Goal: Information Seeking & Learning: Compare options

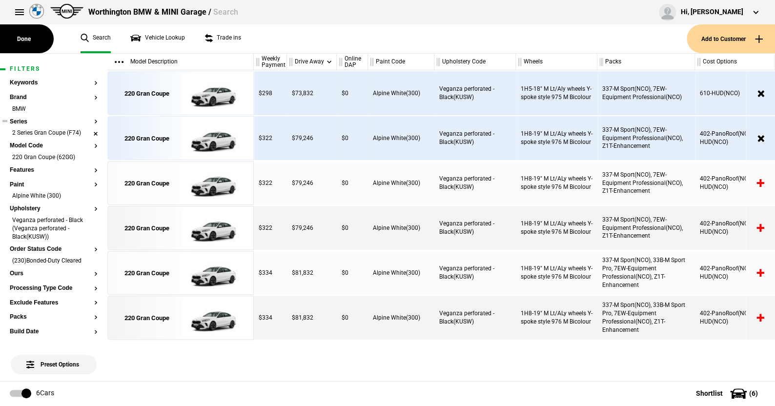
click at [88, 135] on li "2 Series Gran Coupe (F74)" at bounding box center [54, 134] width 88 height 10
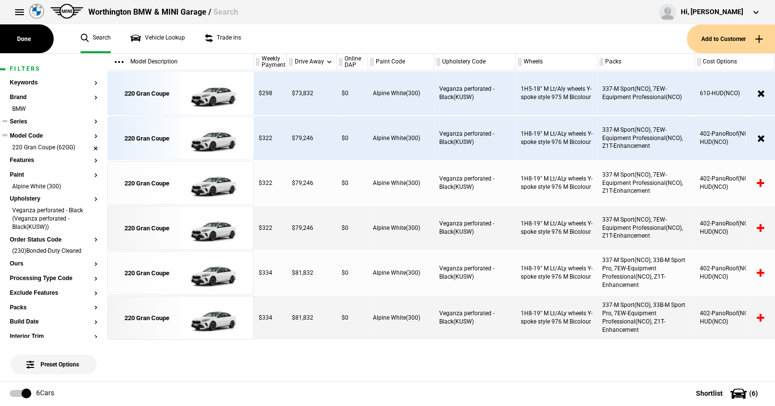
click at [88, 145] on li "220 Gran Coupe (62GG)" at bounding box center [54, 148] width 88 height 10
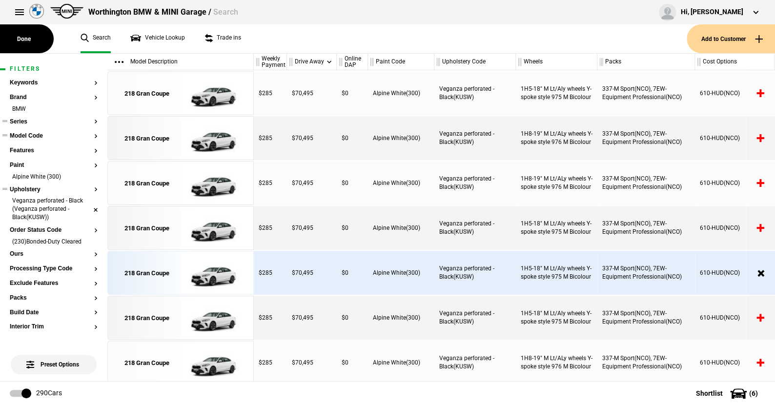
click at [86, 205] on li "Veganza perforated - Black (Veganza perforated - Black(KUSW))" at bounding box center [54, 210] width 88 height 26
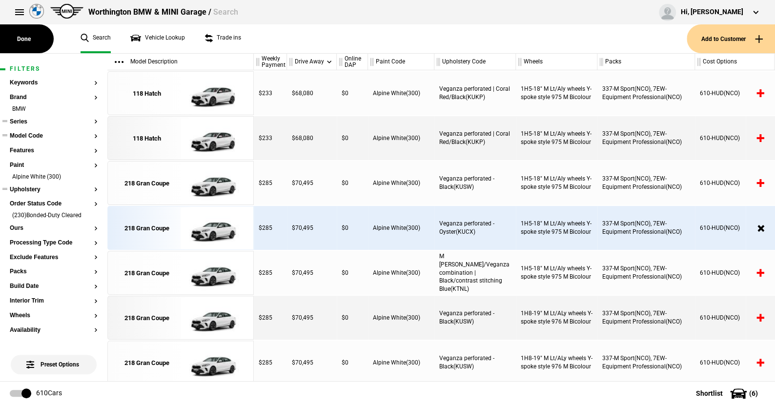
click at [88, 178] on li "Alpine White (300)" at bounding box center [54, 178] width 88 height 10
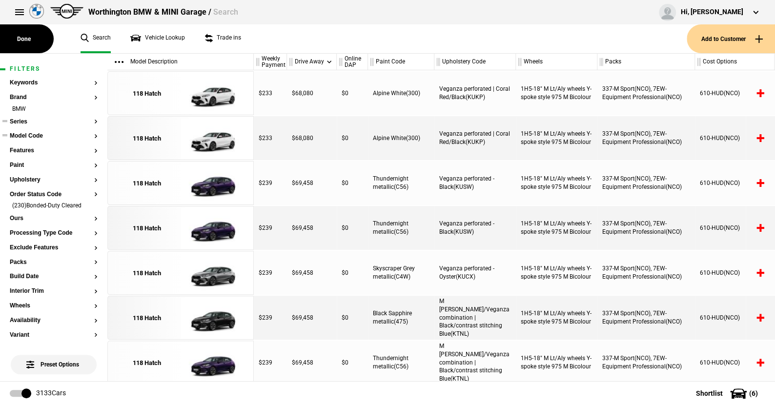
click at [23, 121] on button "Series" at bounding box center [54, 122] width 88 height 7
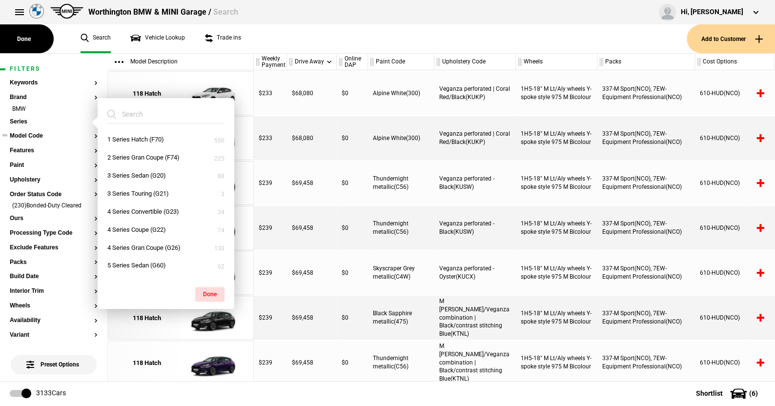
click at [267, 36] on ul "Search Vehicle Lookup Trade ins" at bounding box center [379, 38] width 616 height 29
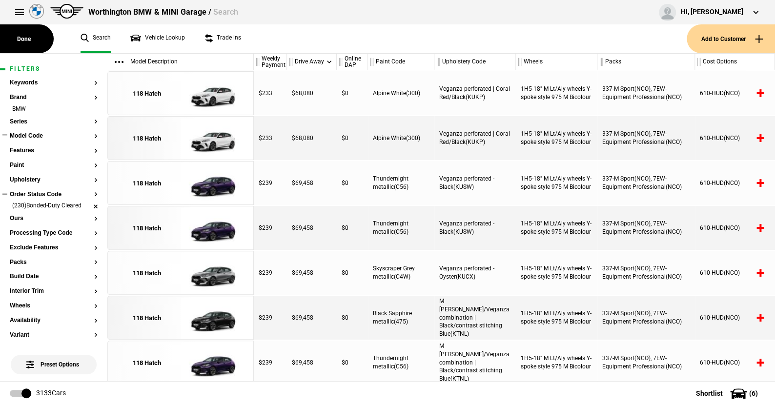
click at [88, 205] on li "(230)Bonded-Duty Cleared" at bounding box center [54, 207] width 88 height 10
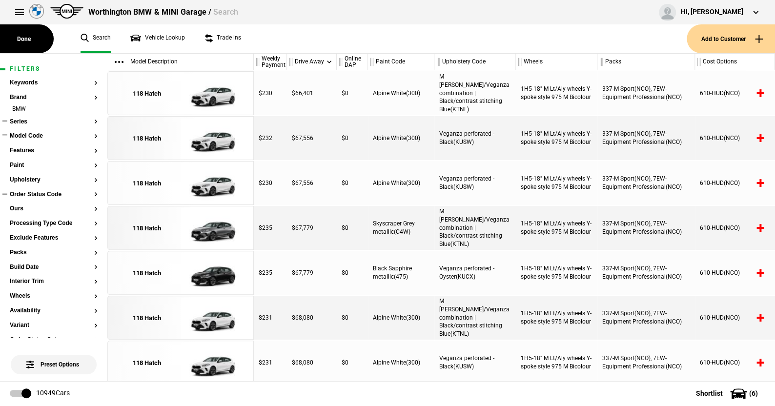
click at [22, 121] on button "Series" at bounding box center [54, 122] width 88 height 7
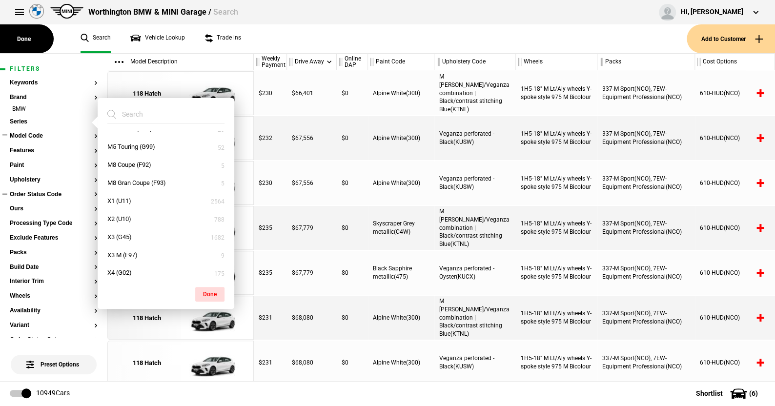
scroll to position [342, 0]
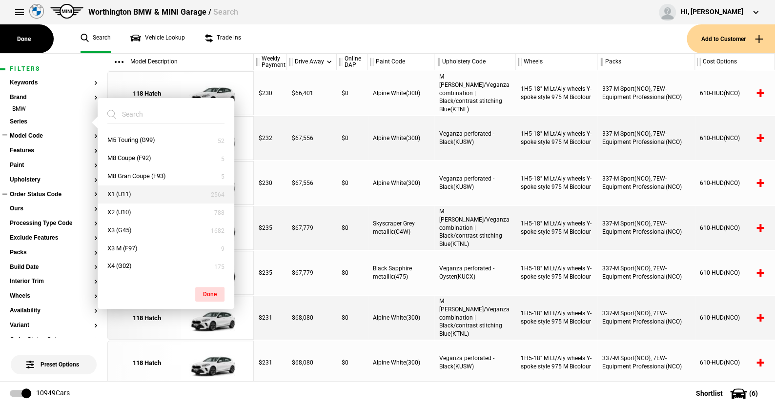
click at [130, 193] on button "X1 (U11)" at bounding box center [166, 194] width 137 height 18
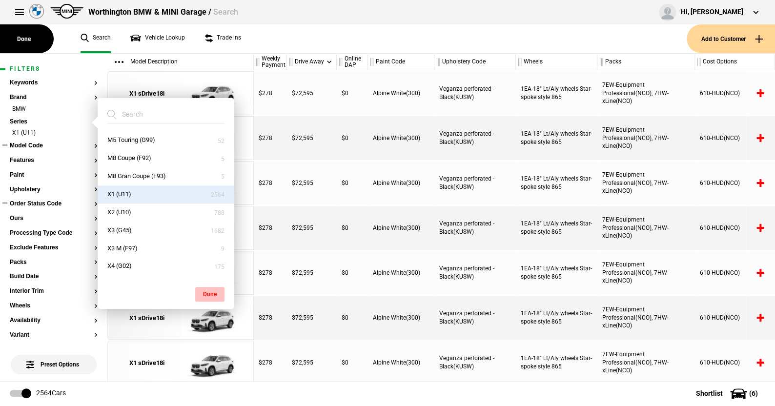
click at [213, 291] on button "Done" at bounding box center [209, 294] width 29 height 15
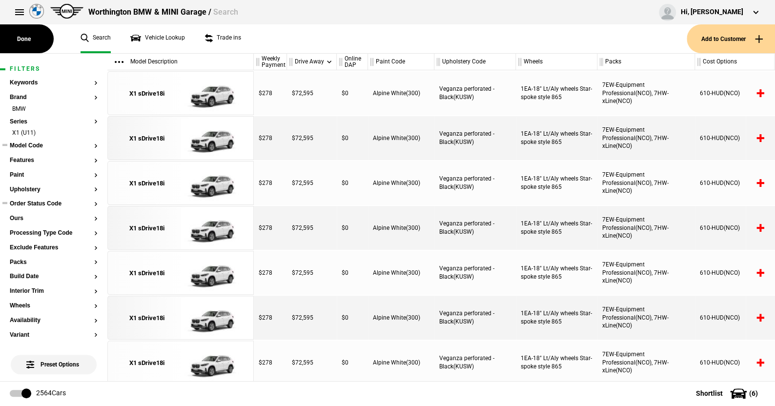
click at [36, 144] on button "Model Code" at bounding box center [54, 146] width 88 height 7
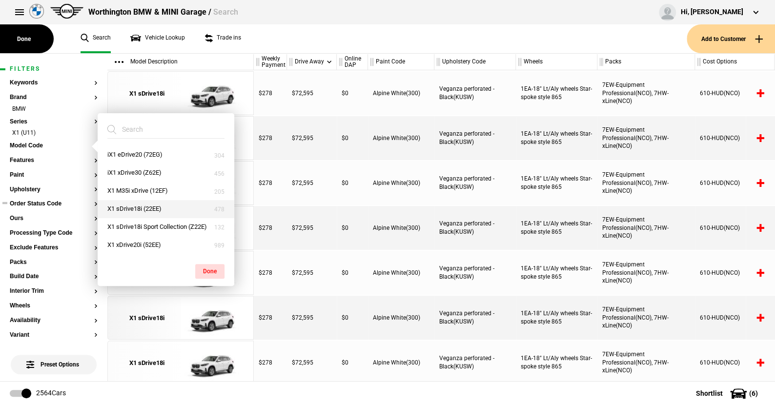
click at [135, 206] on button "X1 sDrive18i (22EE)" at bounding box center [166, 209] width 137 height 18
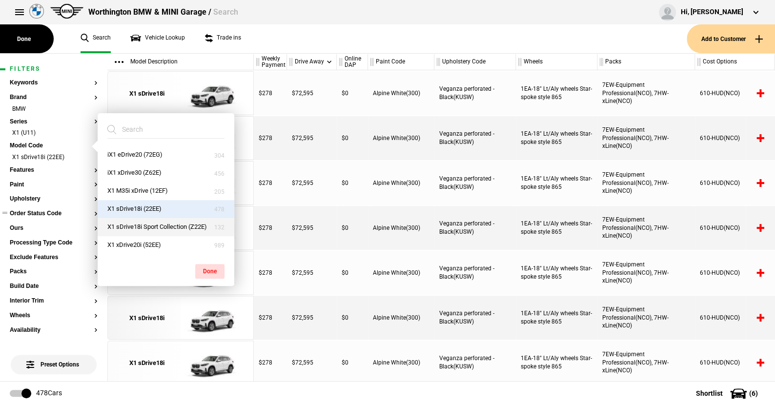
click at [134, 224] on button "X1 sDrive18i Sport Collection (Z22E)" at bounding box center [166, 227] width 137 height 18
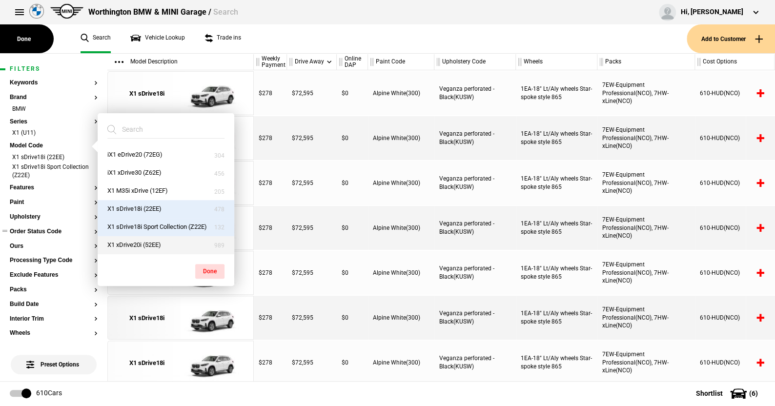
click at [135, 241] on button "X1 xDrive20i (52EE)" at bounding box center [166, 245] width 137 height 18
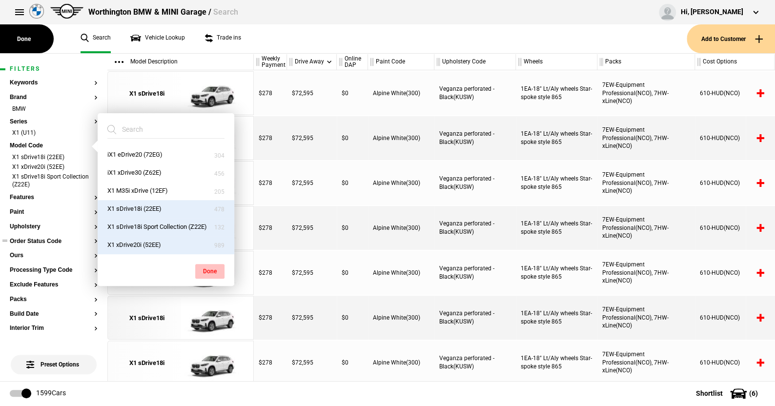
click at [211, 269] on button "Done" at bounding box center [209, 271] width 29 height 15
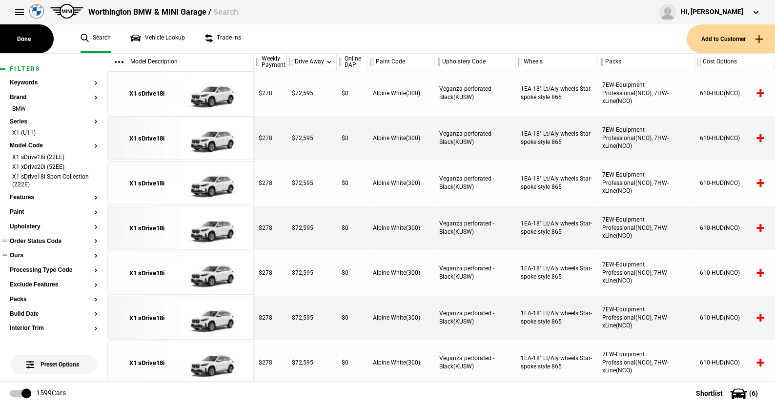
click at [22, 254] on button "Ours" at bounding box center [54, 255] width 88 height 7
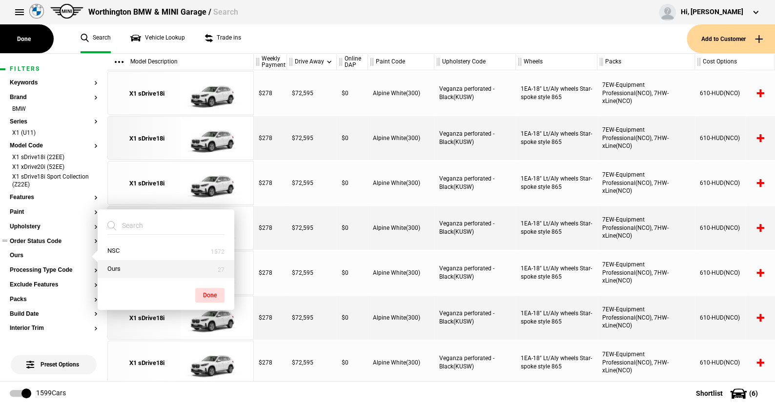
click at [118, 266] on button "Ours" at bounding box center [166, 269] width 137 height 18
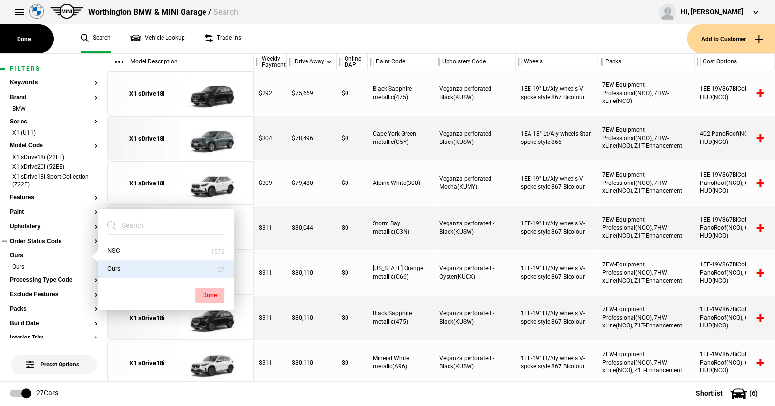
click at [213, 289] on button "Done" at bounding box center [209, 295] width 29 height 15
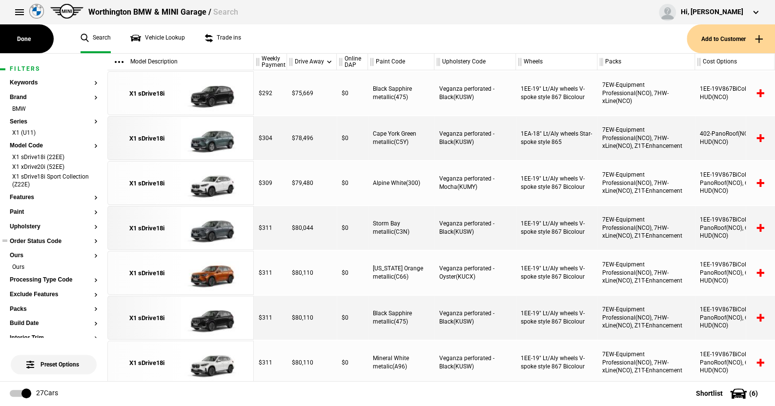
click at [56, 245] on section "Order Status Code" at bounding box center [54, 245] width 88 height 15
click at [56, 242] on button "Order Status Code" at bounding box center [54, 241] width 88 height 7
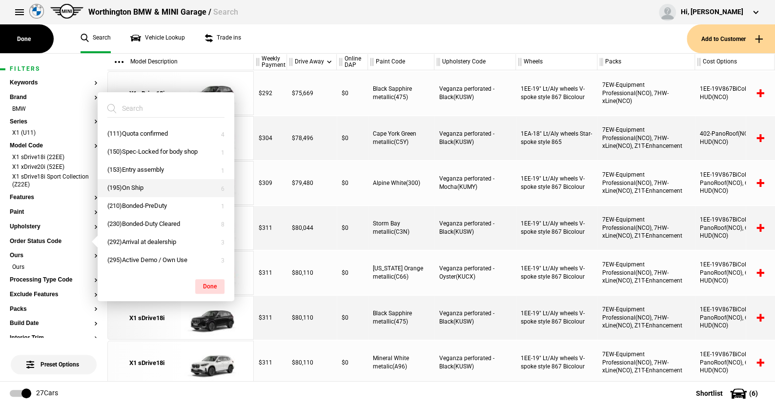
click at [136, 185] on button "(195)On Ship" at bounding box center [166, 188] width 137 height 18
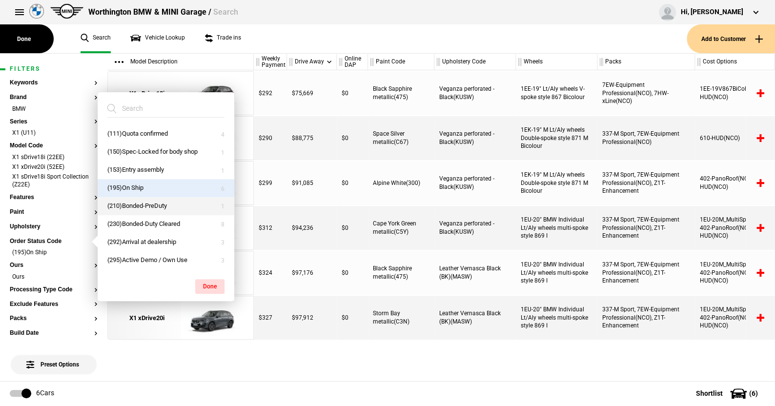
click at [134, 203] on button "(210)Bonded-PreDuty" at bounding box center [166, 206] width 137 height 18
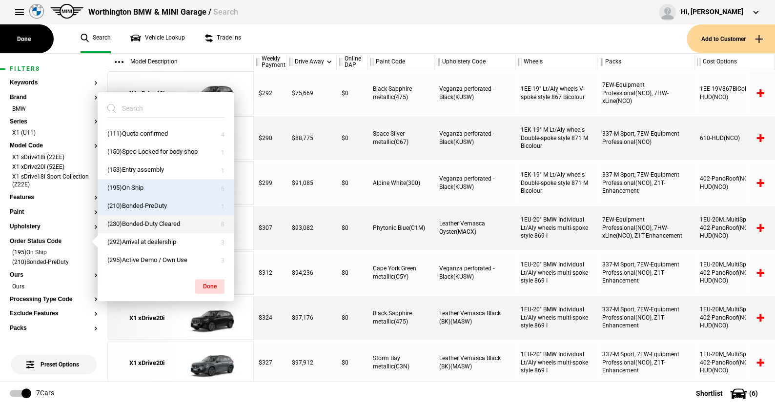
click at [130, 222] on button "(230)Bonded-Duty Cleared" at bounding box center [166, 224] width 137 height 18
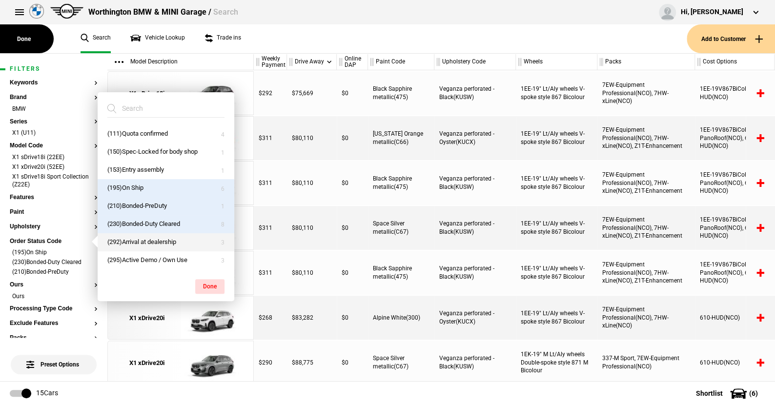
click at [131, 239] on button "(292)Arrival at dealership" at bounding box center [166, 242] width 137 height 18
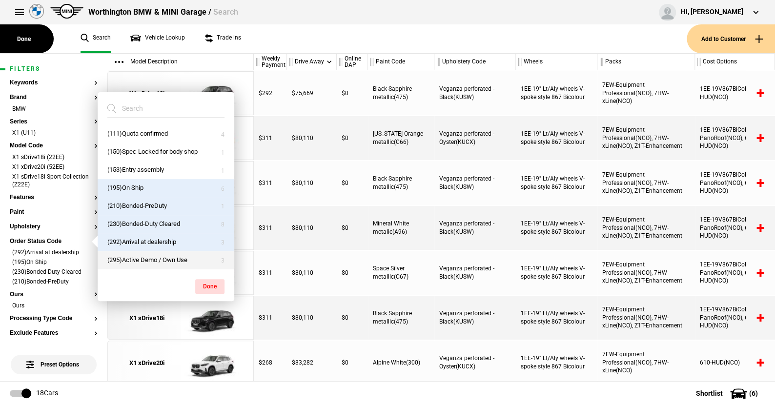
click at [129, 255] on button "(295)Active Demo / Own Use" at bounding box center [166, 260] width 137 height 18
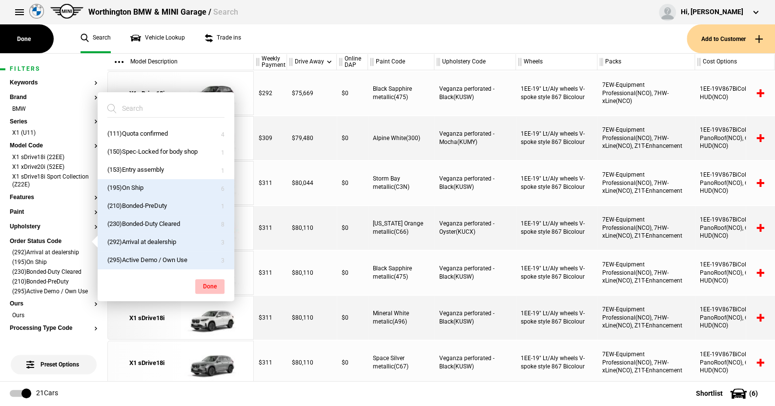
click at [207, 281] on button "Done" at bounding box center [209, 286] width 29 height 15
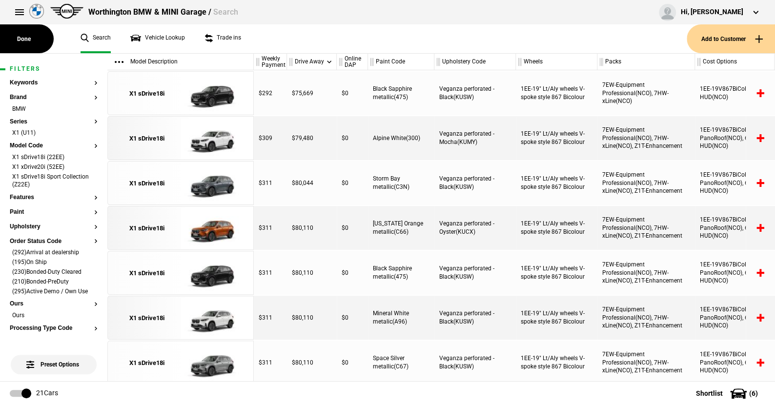
click at [264, 41] on ul "Search Vehicle Lookup Trade ins" at bounding box center [379, 38] width 616 height 29
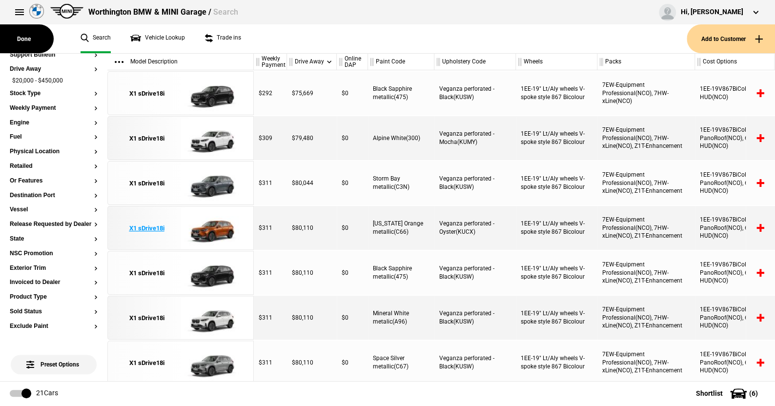
scroll to position [447, 0]
click at [273, 37] on ul "Search Vehicle Lookup Trade ins" at bounding box center [379, 38] width 616 height 29
drag, startPoint x: 274, startPoint y: 399, endPoint x: 245, endPoint y: 184, distance: 216.3
click at [258, 403] on footer "21 Cars Shortlist ( 6 )" at bounding box center [387, 393] width 775 height 24
drag, startPoint x: 263, startPoint y: 66, endPoint x: 145, endPoint y: 265, distance: 230.2
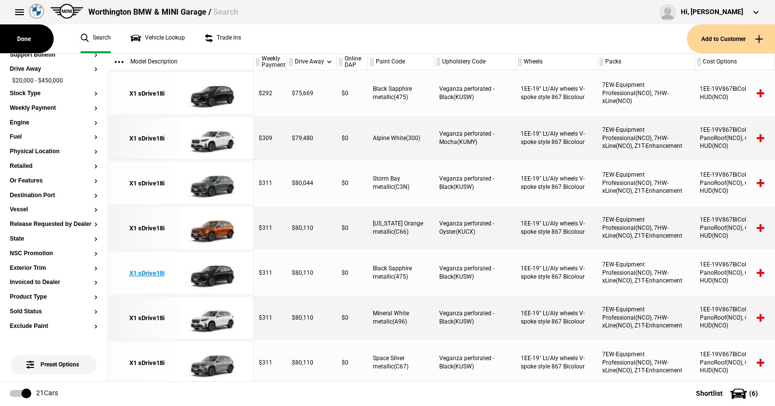
click at [199, 361] on main "Done Search Vehicle Lookup Trade ins Add to Customer Filters Keywords Brand BMW…" at bounding box center [387, 217] width 775 height 327
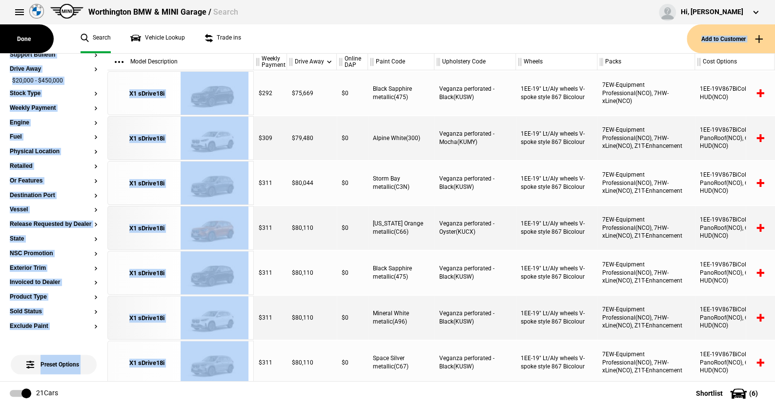
click at [257, 43] on ul "Search Vehicle Lookup Trade ins" at bounding box center [379, 38] width 616 height 29
click at [308, 36] on ul "Search Vehicle Lookup Trade ins" at bounding box center [379, 38] width 616 height 29
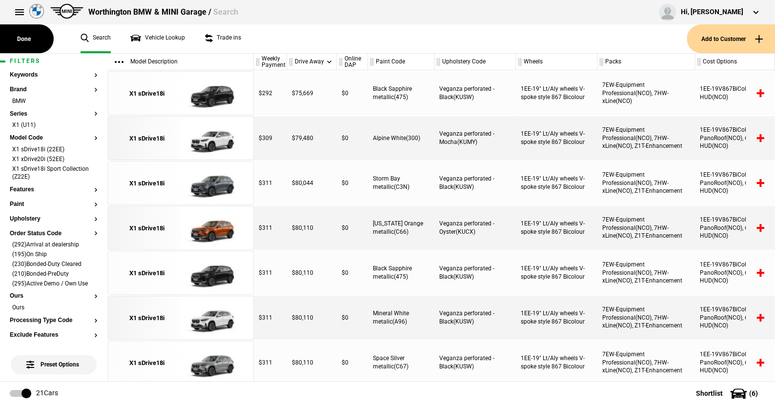
scroll to position [0, 0]
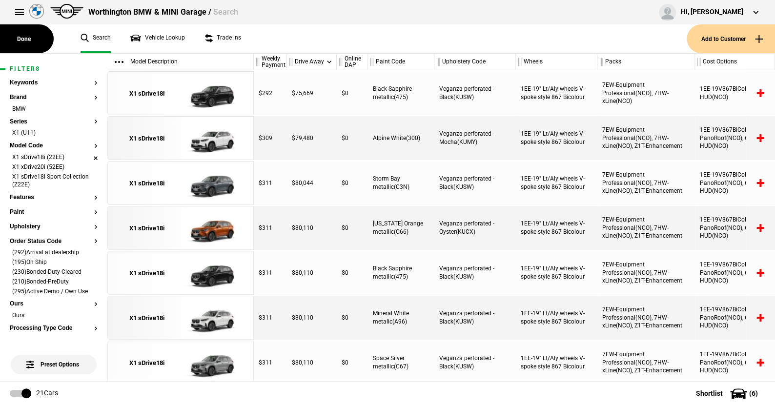
click at [86, 154] on li "X1 sDrive18i (22EE)" at bounding box center [54, 158] width 88 height 10
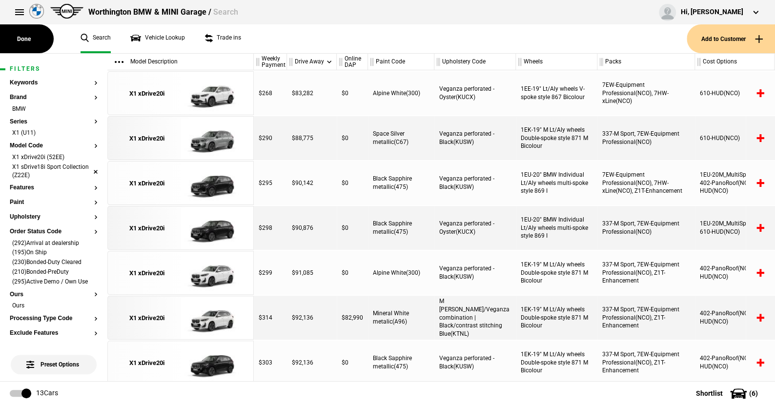
click at [86, 169] on li "X1 sDrive18i Sport Collection (Z22E)" at bounding box center [54, 172] width 88 height 18
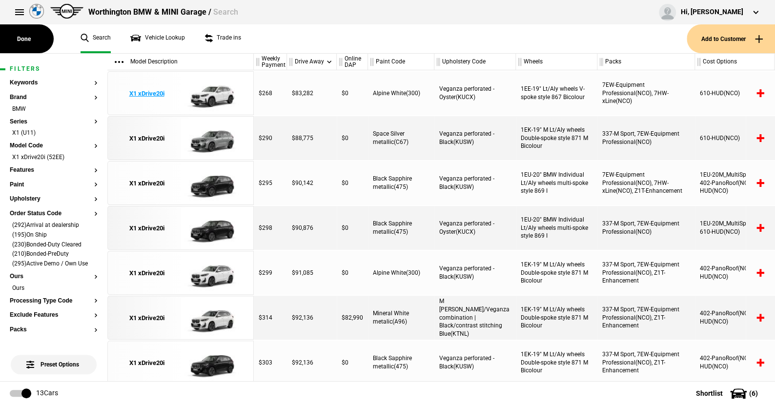
click at [216, 91] on img at bounding box center [215, 94] width 68 height 44
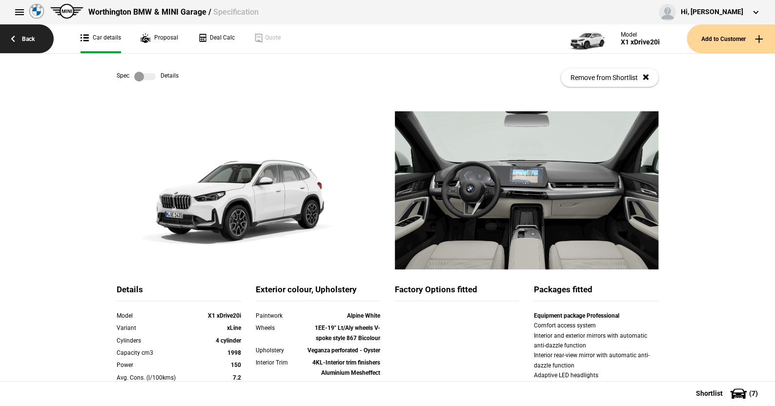
click at [29, 37] on link "Back" at bounding box center [27, 38] width 54 height 29
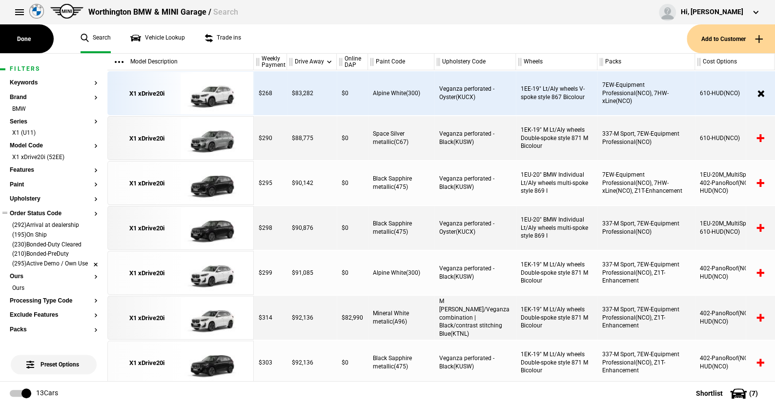
click at [86, 263] on li "(295)Active Demo / Own Use" at bounding box center [54, 265] width 88 height 10
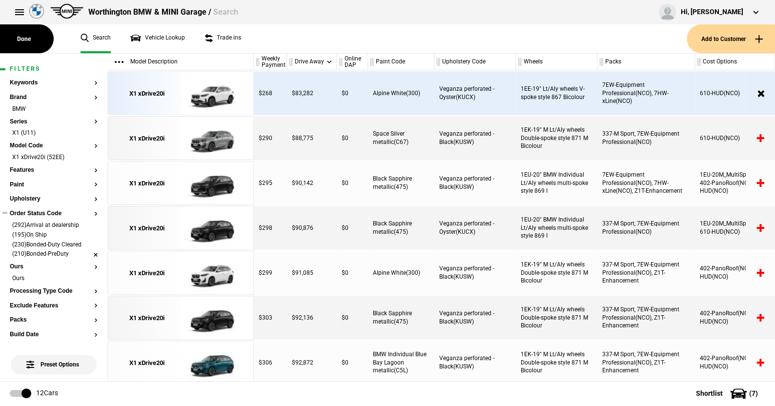
click at [88, 252] on li "(210)Bonded-PreDuty" at bounding box center [54, 255] width 88 height 10
click at [89, 242] on li "(230)Bonded-Duty Cleared" at bounding box center [54, 246] width 88 height 10
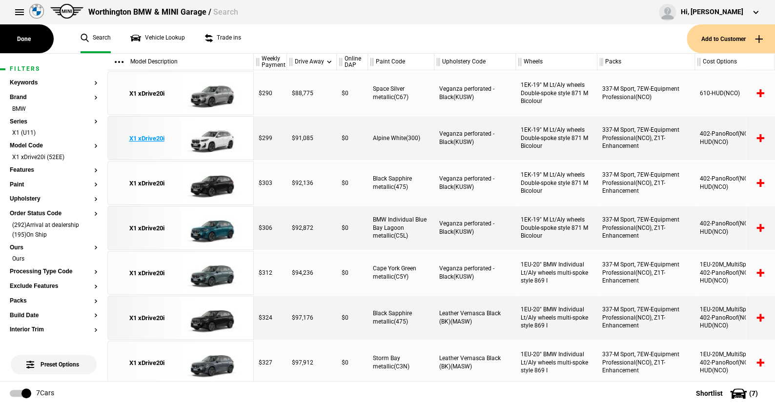
drag, startPoint x: 89, startPoint y: 225, endPoint x: 145, endPoint y: 153, distance: 91.9
click at [90, 223] on section "Keywords Brand BMW Series X1 (U11) Model Code X1 xDrive20i (52EE) Features Pain…" at bounding box center [54, 397] width 88 height 635
click at [215, 97] on img at bounding box center [215, 94] width 68 height 44
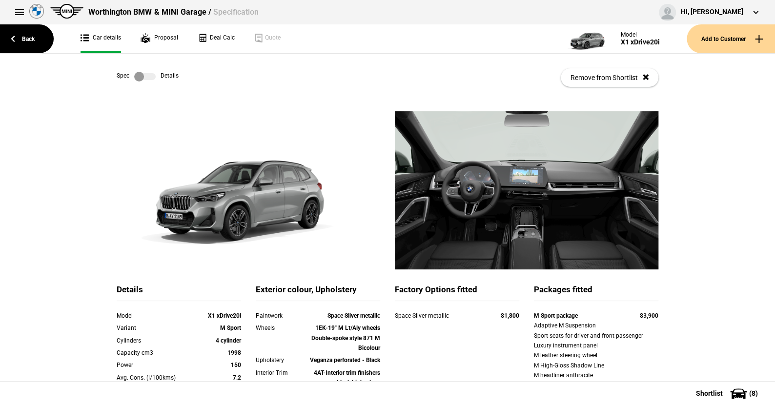
click at [139, 80] on label at bounding box center [144, 77] width 21 height 10
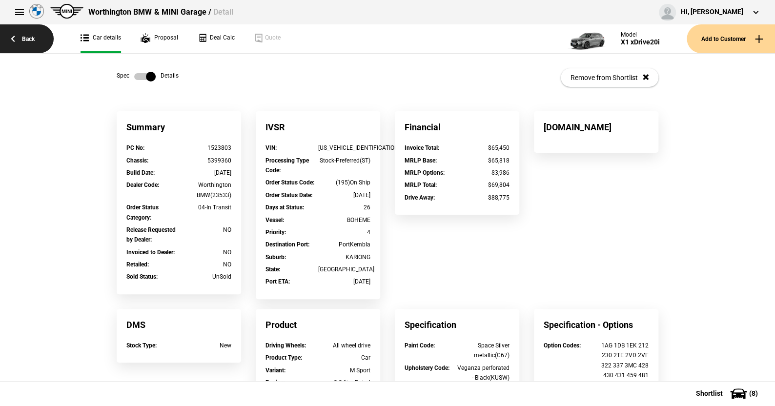
click at [30, 38] on link "Back" at bounding box center [27, 38] width 54 height 29
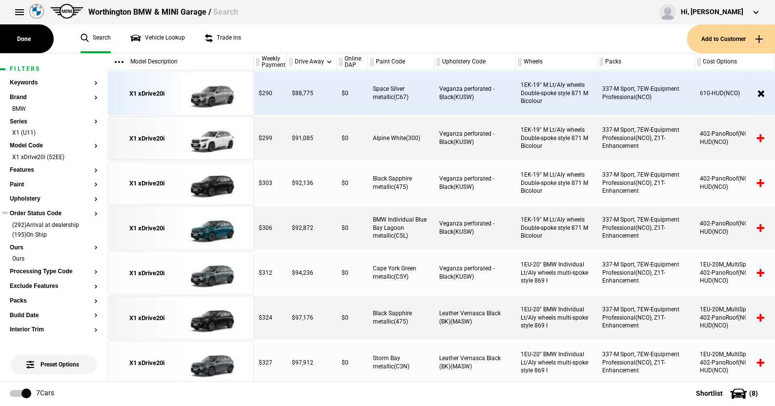
click at [45, 212] on button "Order Status Code" at bounding box center [54, 213] width 88 height 7
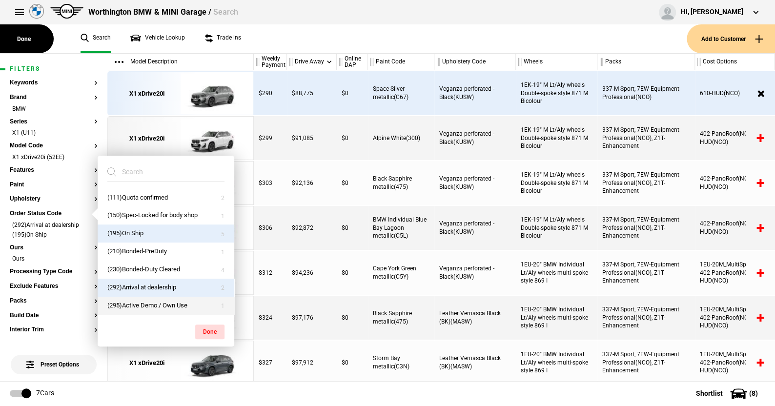
click at [147, 302] on button "(295)Active Demo / Own Use" at bounding box center [166, 306] width 137 height 18
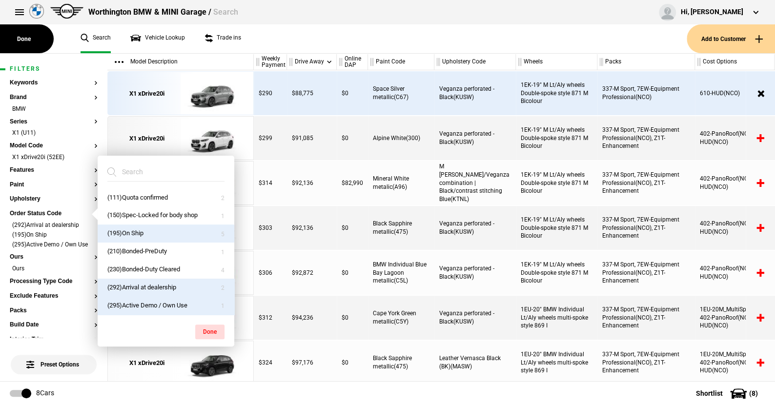
click at [147, 285] on button "(292)Arrival at dealership" at bounding box center [166, 288] width 137 height 18
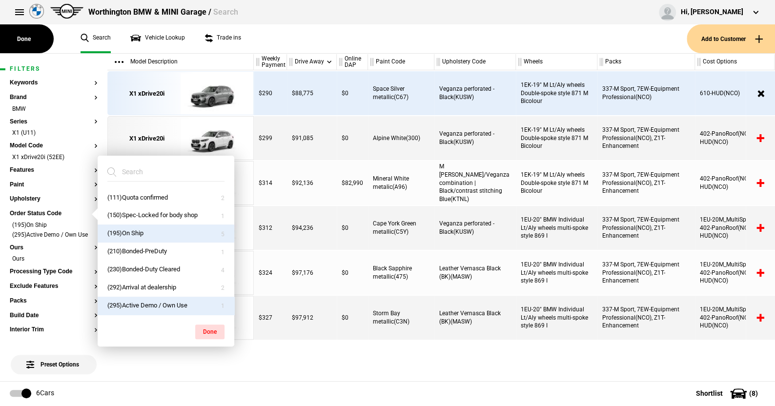
click at [143, 229] on button "(195)On Ship" at bounding box center [166, 234] width 137 height 18
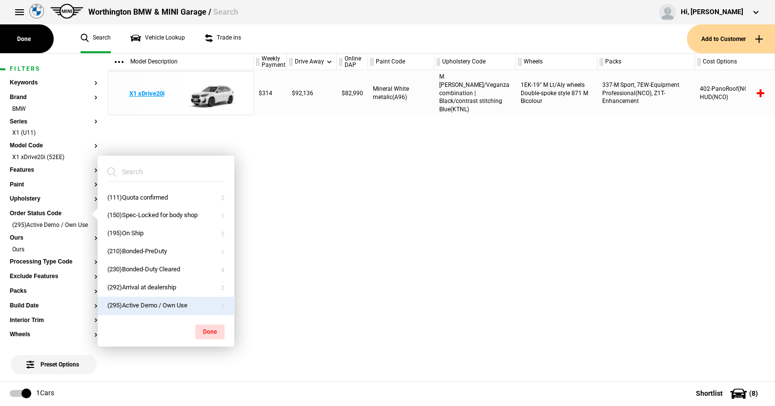
click at [215, 97] on img at bounding box center [215, 94] width 68 height 44
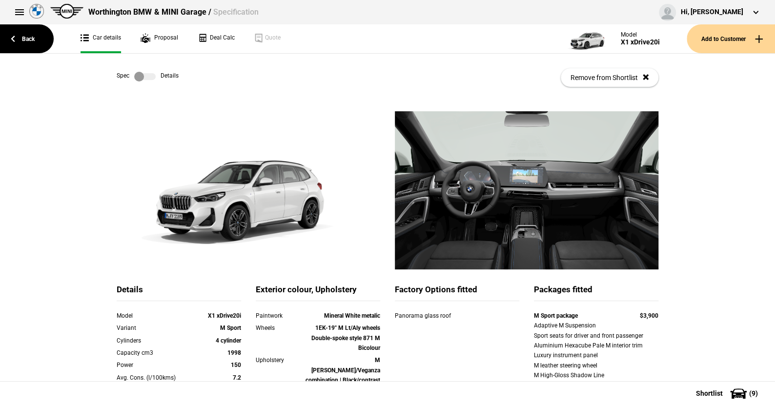
click at [144, 75] on label at bounding box center [144, 77] width 21 height 10
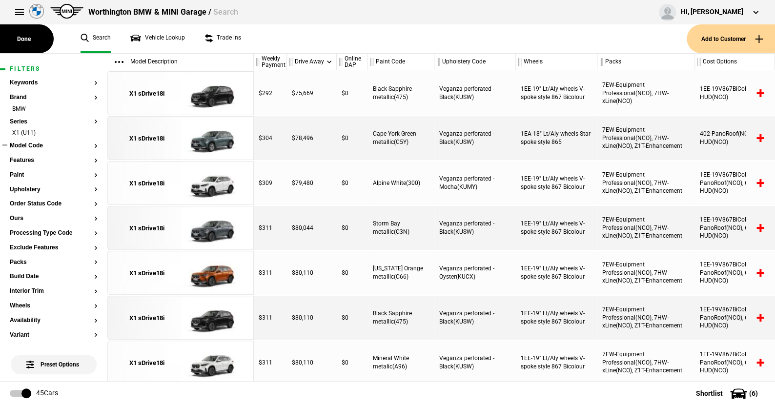
click at [31, 145] on button "Model Code" at bounding box center [54, 146] width 88 height 7
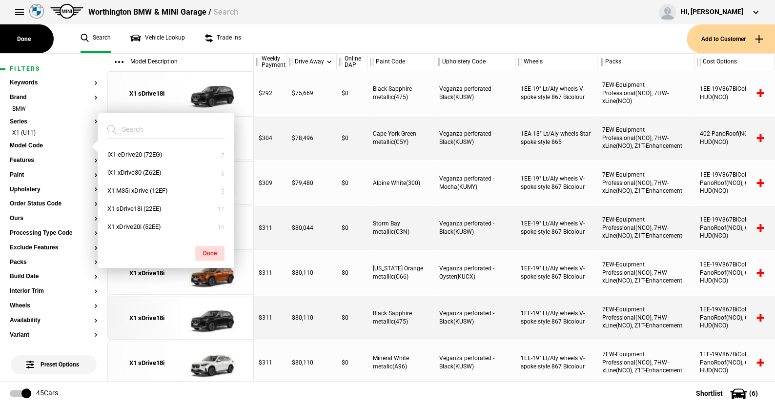
click at [286, 43] on ul "Search Vehicle Lookup Trade ins" at bounding box center [379, 38] width 616 height 29
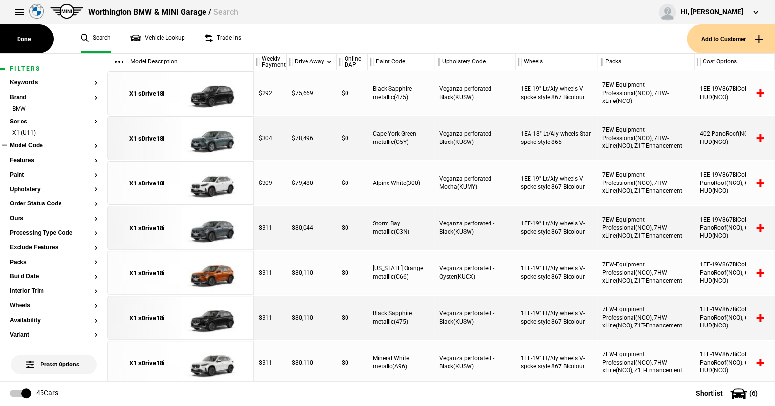
click at [32, 144] on button "Model Code" at bounding box center [54, 146] width 88 height 7
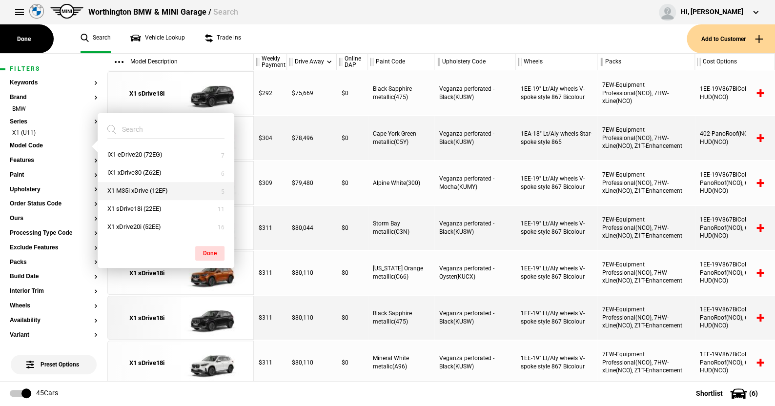
click at [141, 189] on button "X1 M35i xDrive (12EF)" at bounding box center [166, 191] width 137 height 18
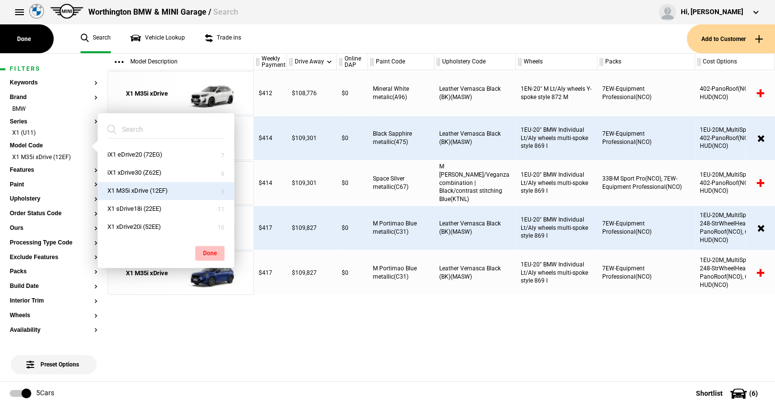
click at [209, 249] on button "Done" at bounding box center [209, 253] width 29 height 15
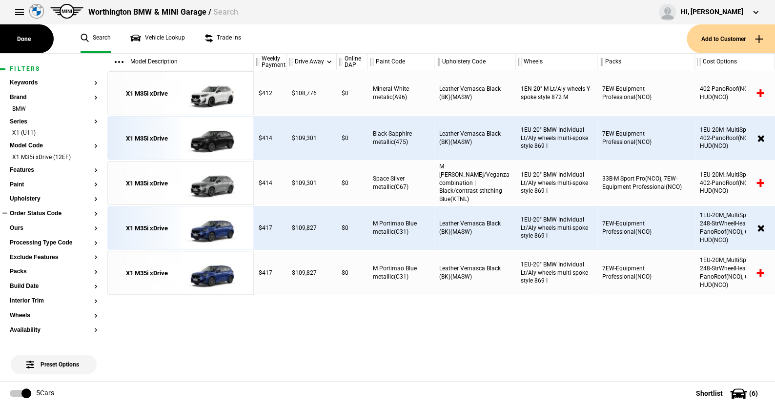
click at [59, 214] on button "Order Status Code" at bounding box center [54, 213] width 88 height 7
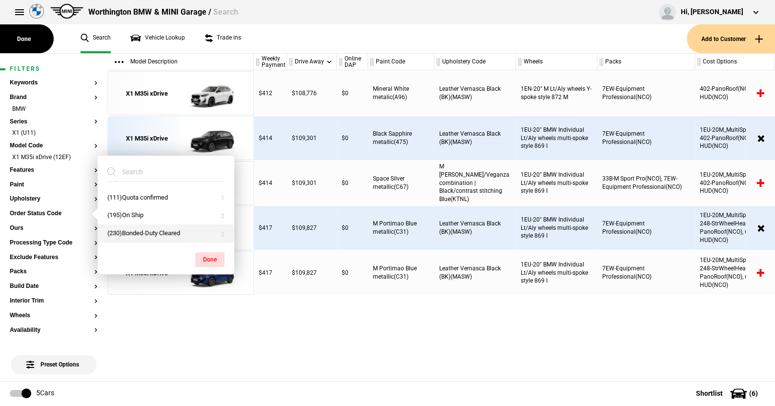
click at [139, 227] on button "(230)Bonded-Duty Cleared" at bounding box center [166, 234] width 137 height 18
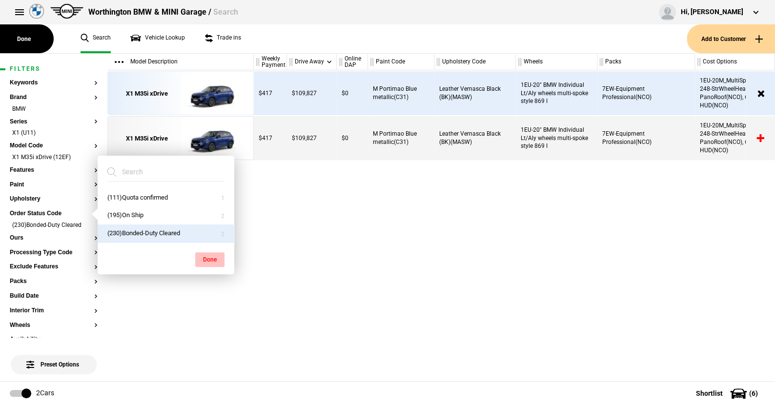
click at [208, 257] on button "Done" at bounding box center [209, 259] width 29 height 15
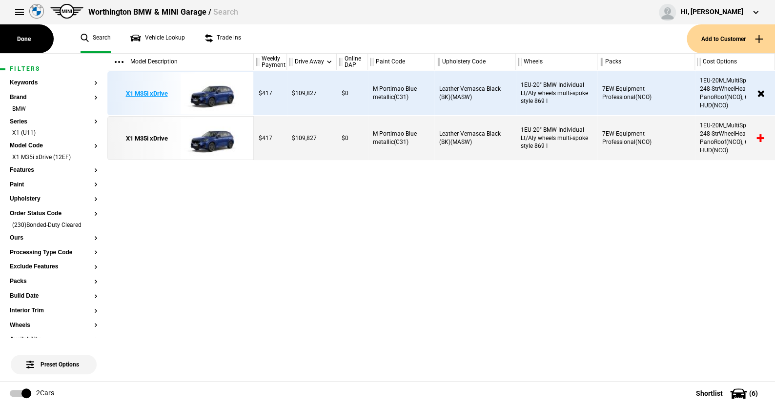
click at [217, 93] on img at bounding box center [215, 94] width 68 height 44
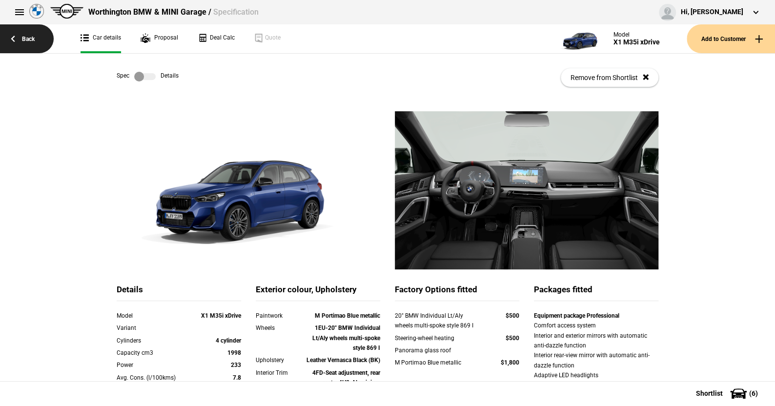
click at [30, 34] on link "Back" at bounding box center [27, 38] width 54 height 29
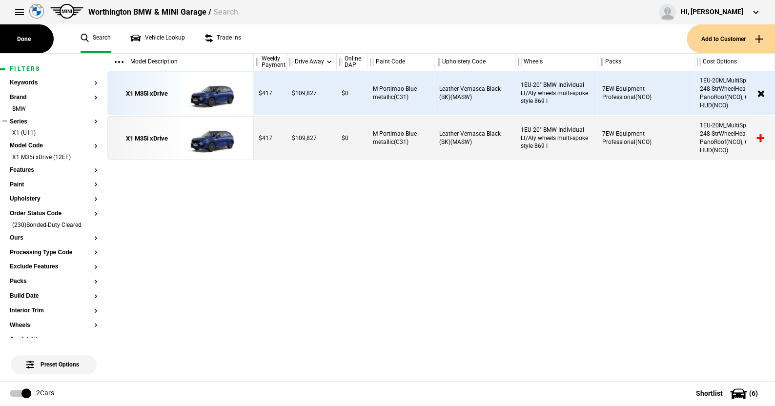
click at [22, 120] on button "Series" at bounding box center [54, 122] width 88 height 7
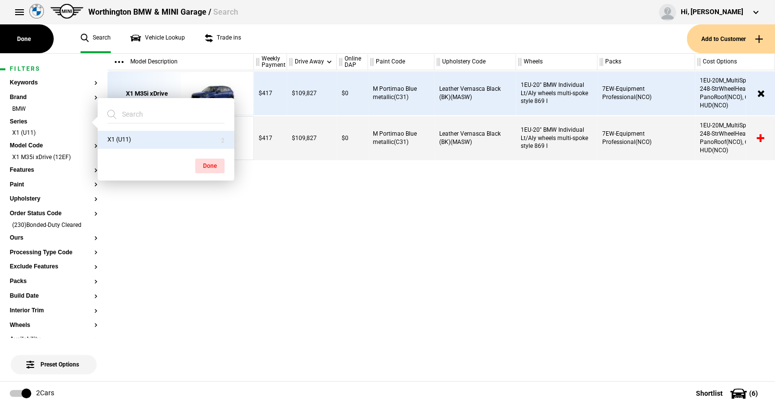
click at [295, 36] on ul "Search Vehicle Lookup Trade ins" at bounding box center [379, 38] width 616 height 29
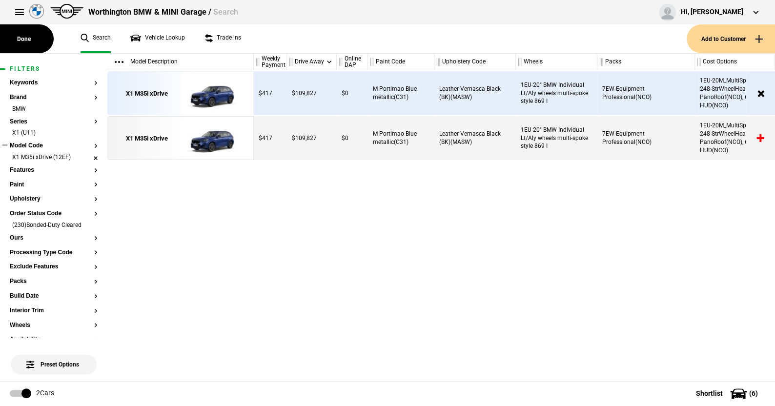
click at [87, 156] on li "X1 M35i xDrive (12EF)" at bounding box center [54, 158] width 88 height 10
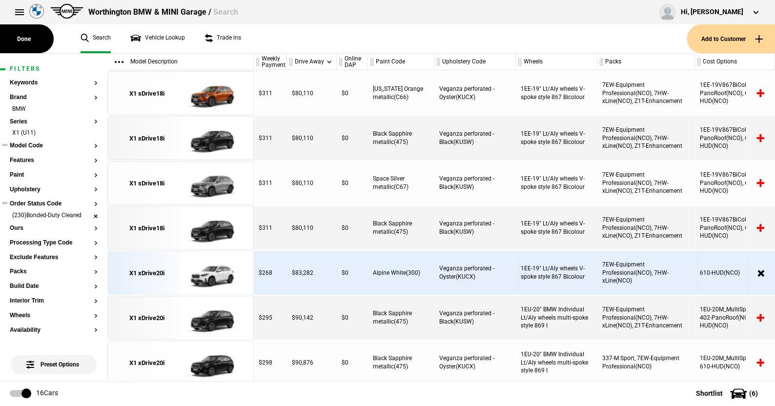
click at [87, 215] on li "(230)Bonded-Duty Cleared" at bounding box center [54, 216] width 88 height 10
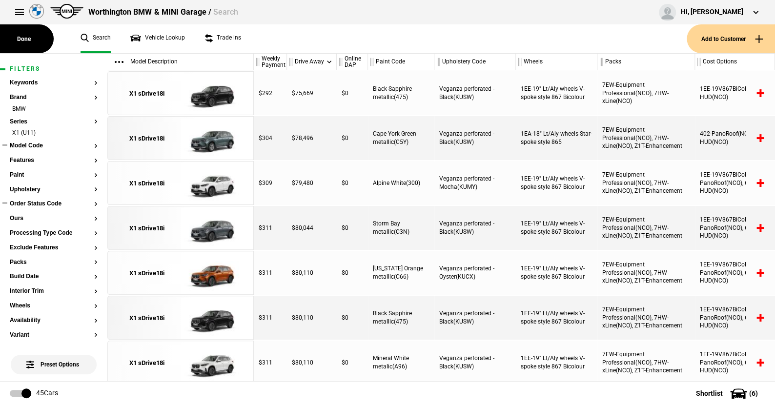
click at [33, 148] on button "Model Code" at bounding box center [54, 146] width 88 height 7
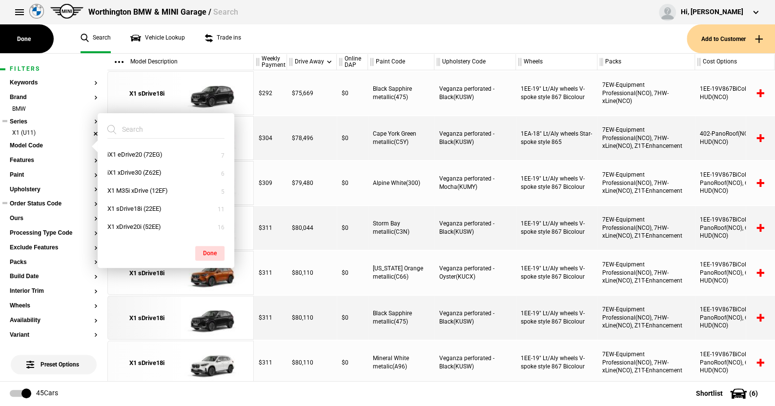
click at [86, 133] on li "X1 (U11)" at bounding box center [54, 134] width 88 height 10
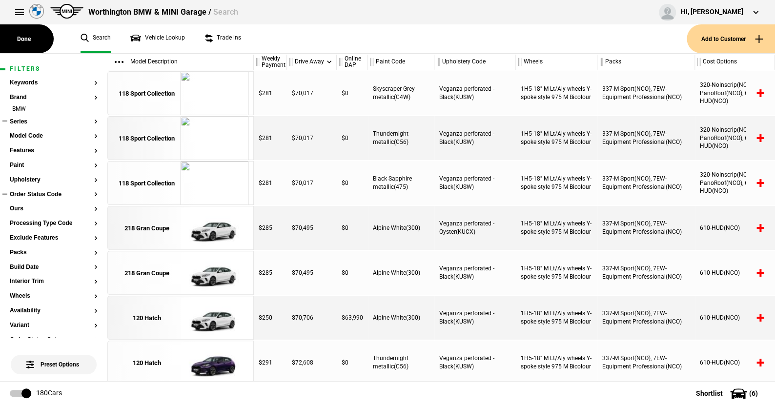
click at [19, 120] on button "Series" at bounding box center [54, 122] width 88 height 7
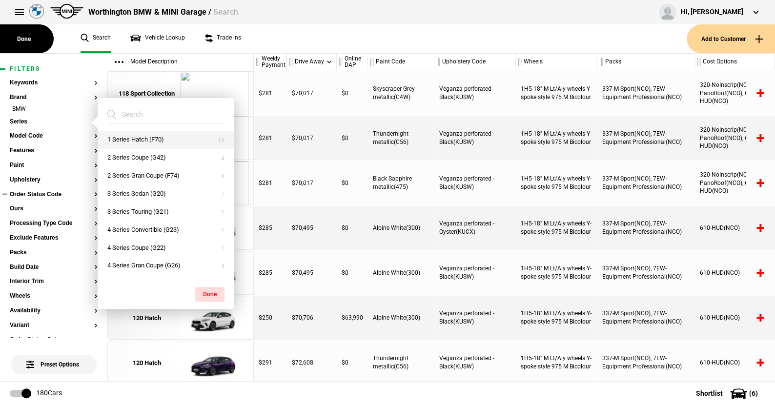
click at [133, 138] on button "1 Series Hatch (F70)" at bounding box center [166, 140] width 137 height 18
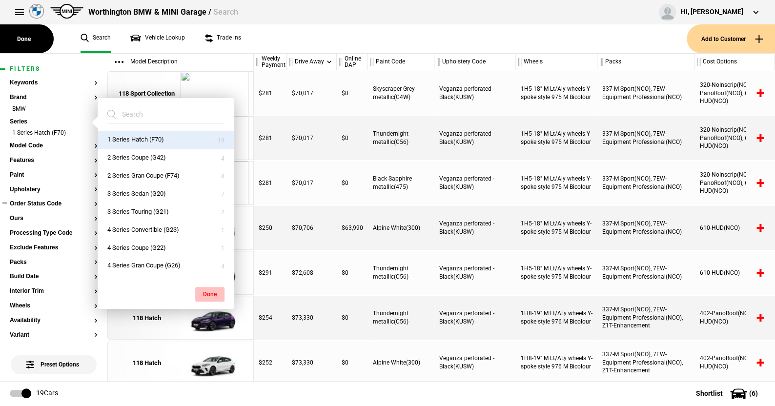
click at [205, 289] on button "Done" at bounding box center [209, 294] width 29 height 15
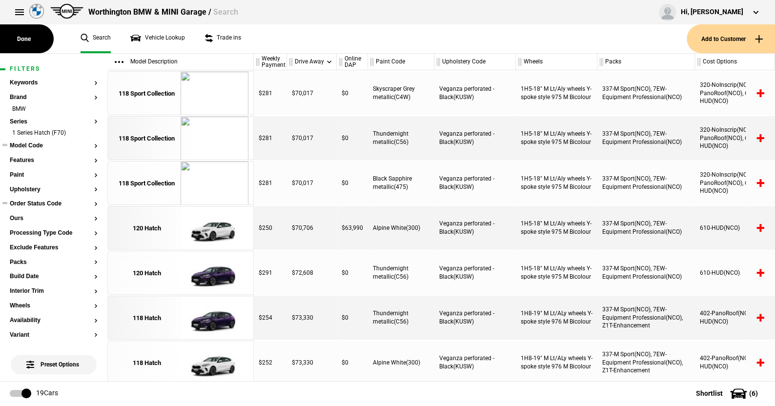
click at [34, 144] on button "Model Code" at bounding box center [54, 146] width 88 height 7
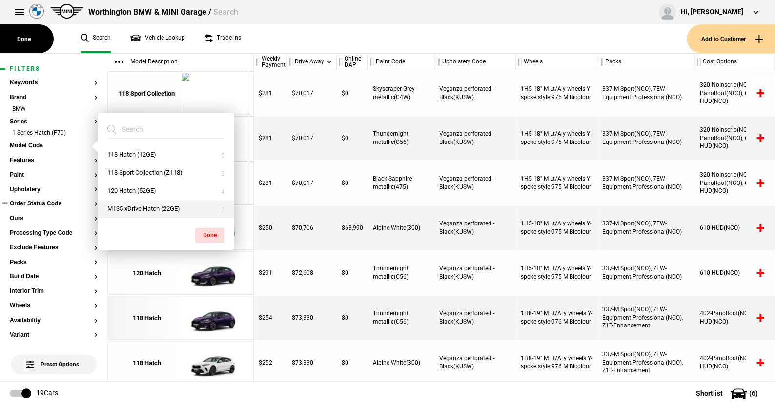
click at [148, 205] on button "M135 xDrive Hatch (22GE)" at bounding box center [166, 209] width 137 height 18
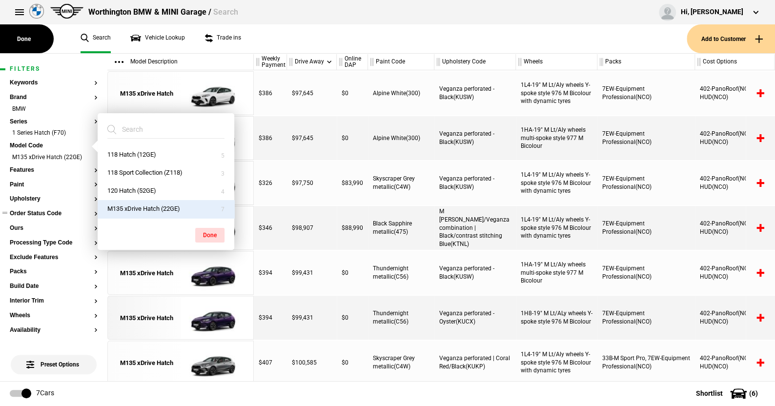
drag, startPoint x: 214, startPoint y: 233, endPoint x: 150, endPoint y: 211, distance: 67.4
click at [214, 232] on button "Done" at bounding box center [209, 235] width 29 height 15
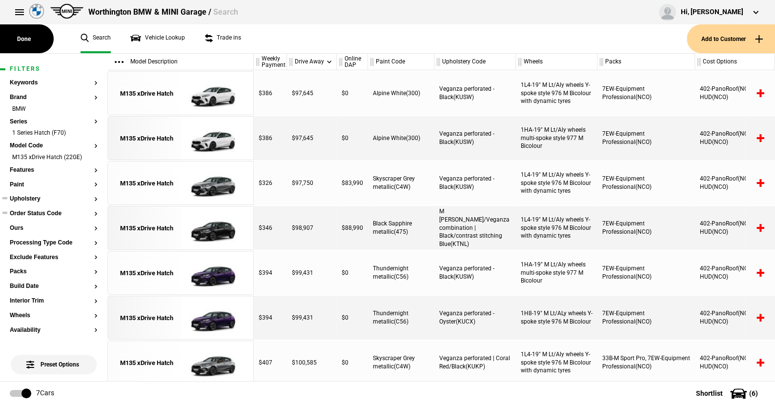
click at [31, 197] on button "Upholstery" at bounding box center [54, 199] width 88 height 7
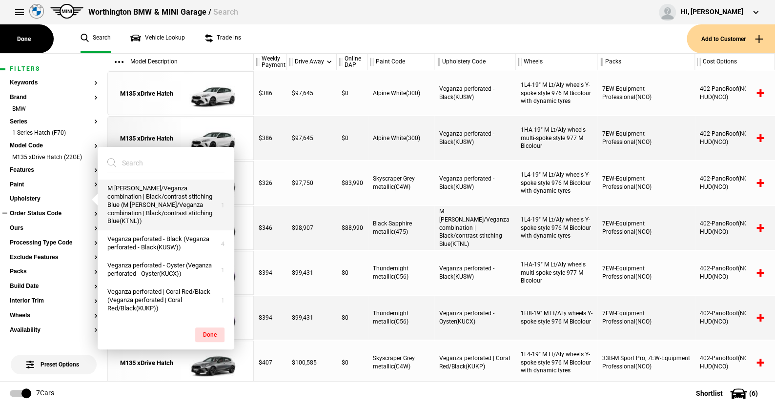
click at [159, 196] on button "M Alcantara/Veganza combination | Black/contrast stitching Blue (M Alcantara/Ve…" at bounding box center [166, 205] width 137 height 51
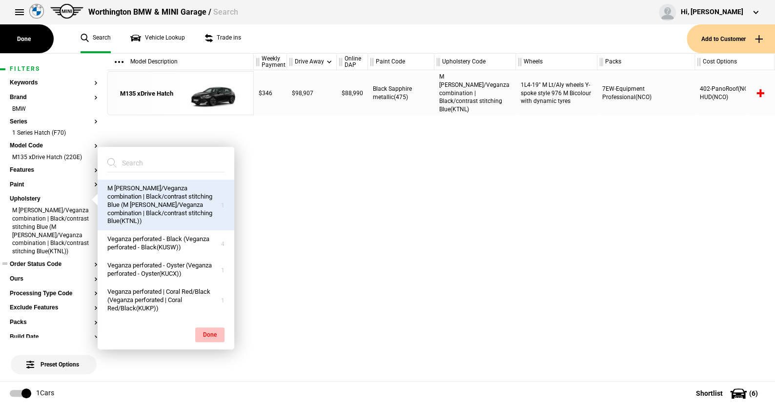
click at [211, 327] on button "Done" at bounding box center [209, 334] width 29 height 15
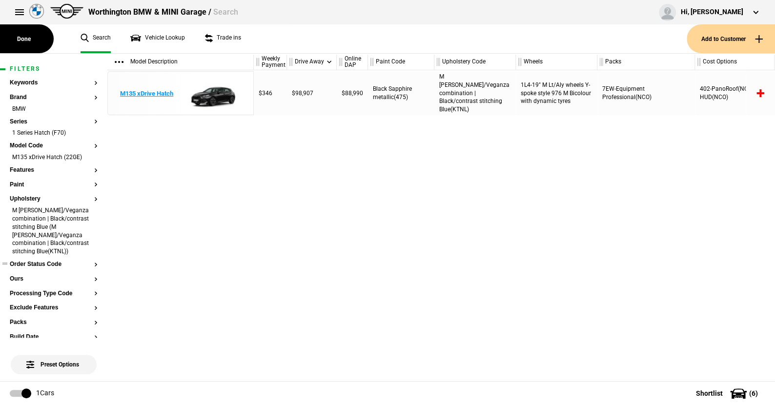
click at [212, 92] on img at bounding box center [215, 94] width 68 height 44
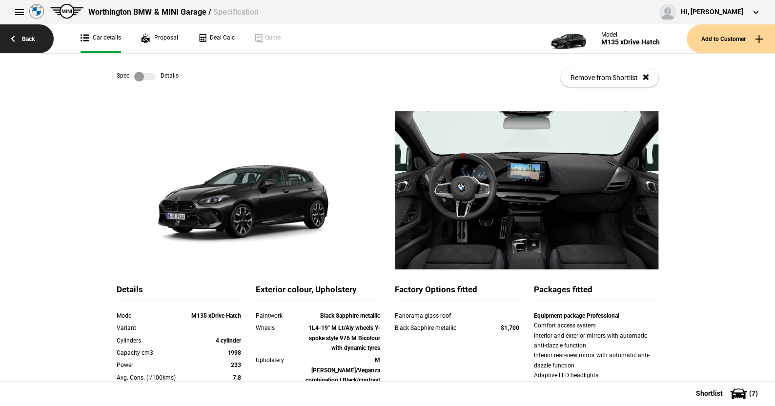
click at [31, 37] on link "Back" at bounding box center [27, 38] width 54 height 29
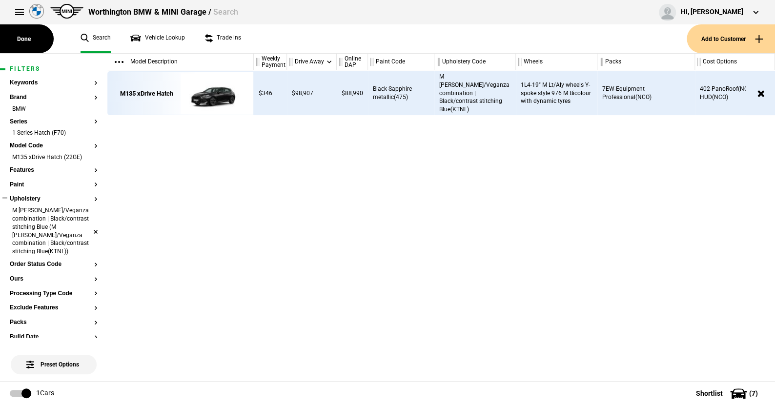
click at [89, 235] on li "M Alcantara/Veganza combination | Black/contrast stitching Blue (M Alcantara/Ve…" at bounding box center [54, 231] width 88 height 51
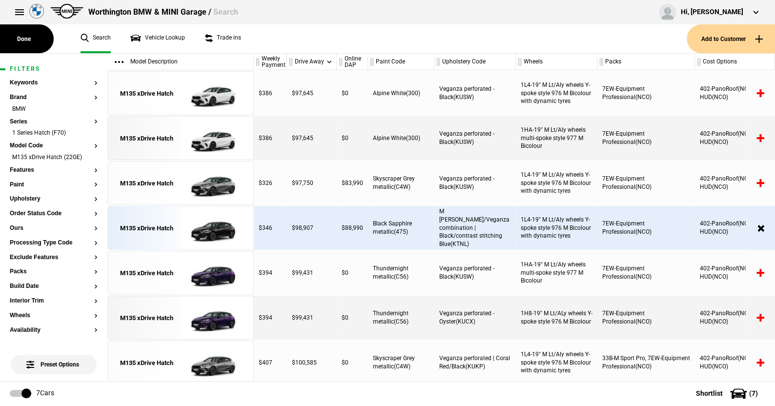
click at [18, 10] on button at bounding box center [20, 12] width 20 height 20
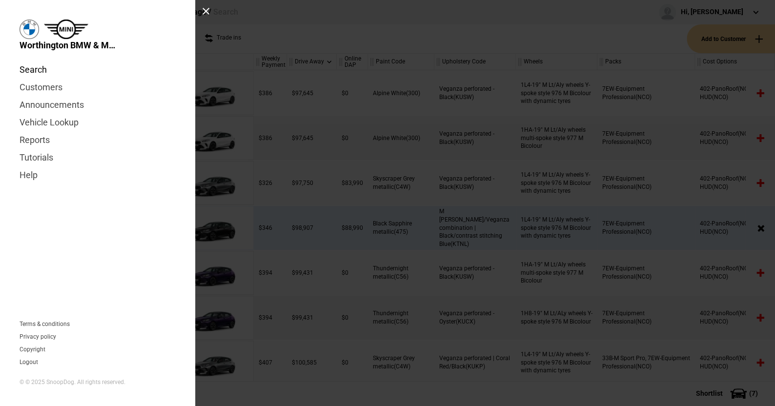
click at [34, 73] on link "Search" at bounding box center [98, 70] width 156 height 18
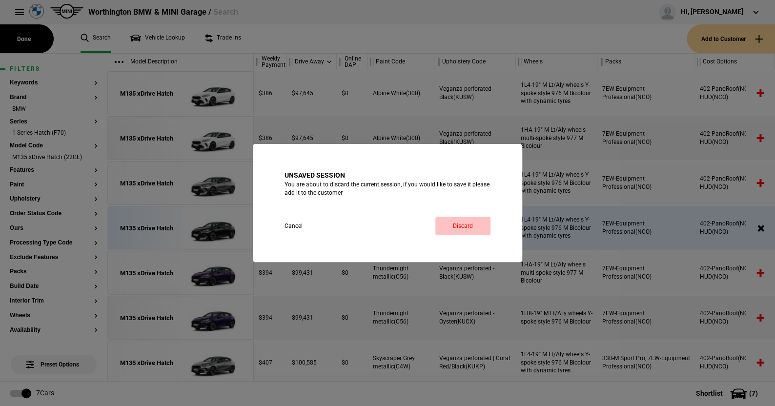
click at [461, 219] on link "Discard" at bounding box center [462, 226] width 55 height 19
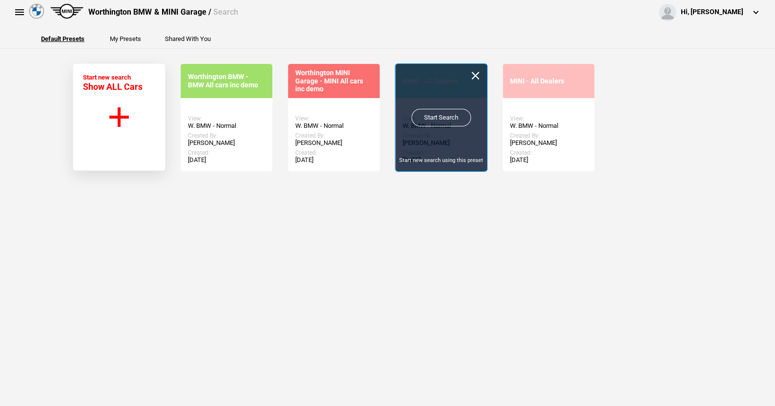
click at [435, 114] on link "Start Search" at bounding box center [441, 118] width 60 height 18
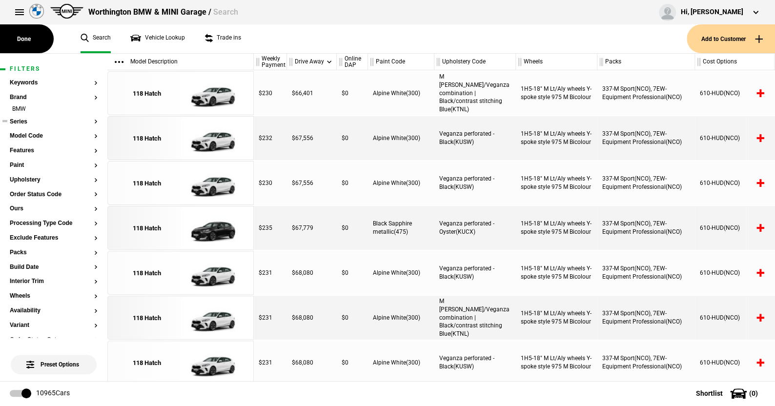
click at [22, 119] on button "Series" at bounding box center [54, 122] width 88 height 7
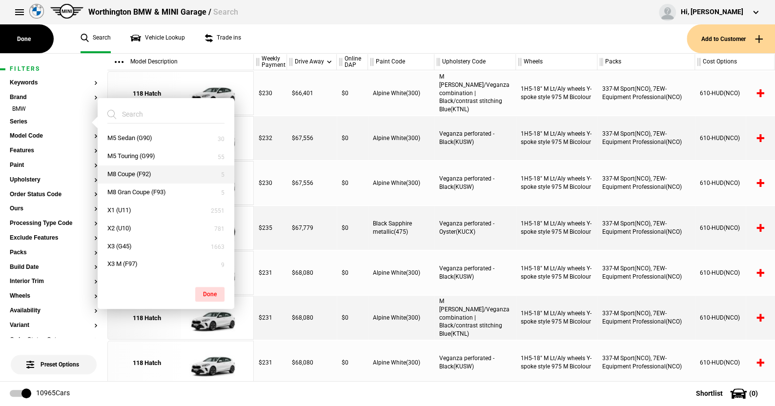
scroll to position [342, 0]
click at [130, 208] on button "X1 (U11)" at bounding box center [166, 213] width 137 height 18
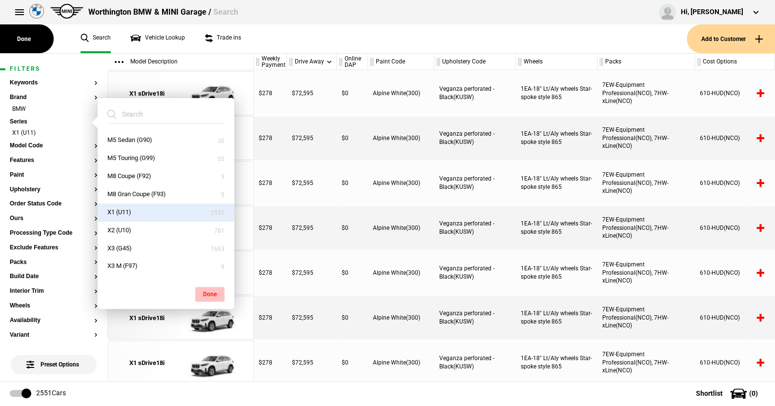
click at [206, 288] on button "Done" at bounding box center [209, 294] width 29 height 15
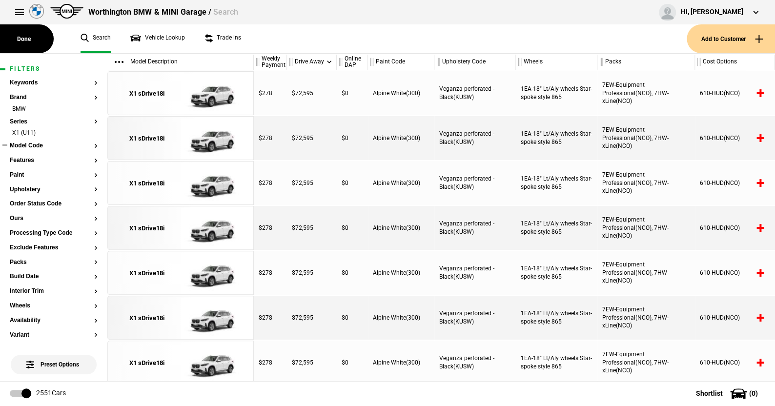
click at [36, 143] on button "Model Code" at bounding box center [54, 146] width 88 height 7
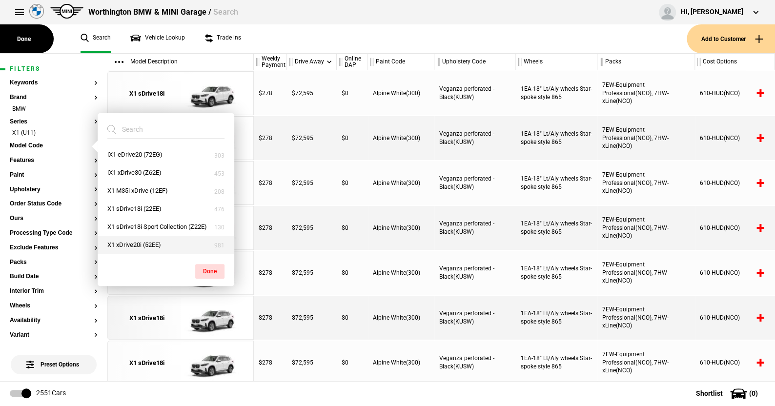
click at [127, 241] on button "X1 xDrive20i (52EE)" at bounding box center [166, 245] width 137 height 18
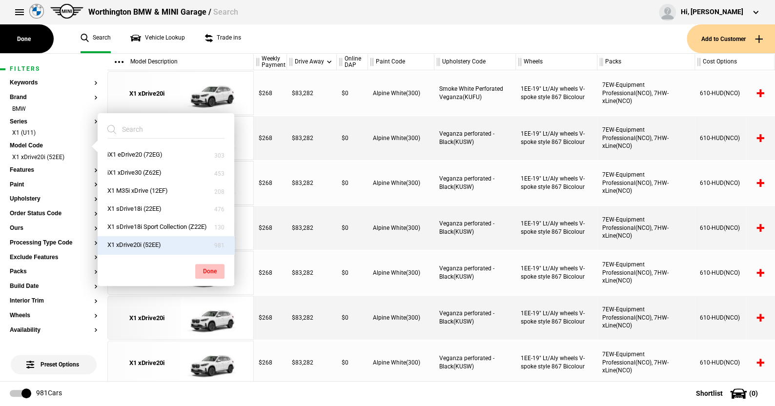
click at [208, 267] on button "Done" at bounding box center [209, 271] width 29 height 15
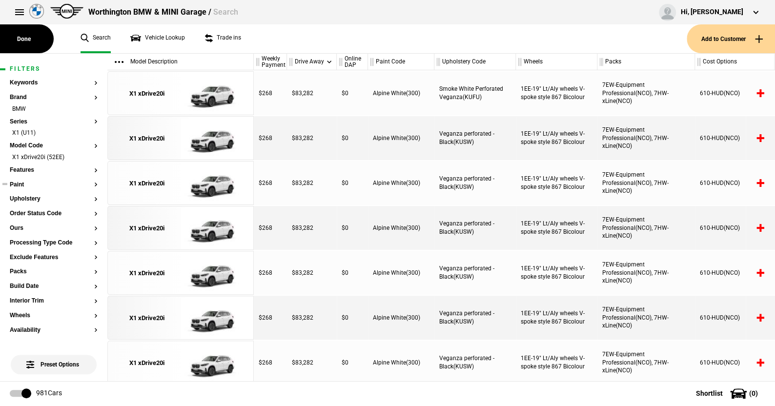
click at [20, 184] on button "Paint" at bounding box center [54, 185] width 88 height 7
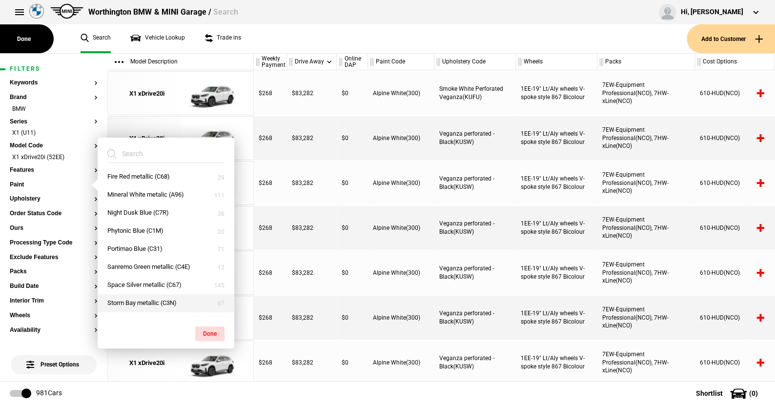
scroll to position [114, 0]
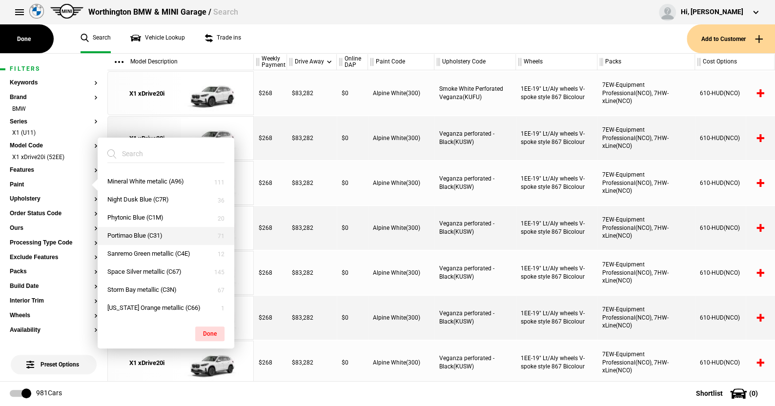
click at [141, 234] on button "Portimao Blue (C31)" at bounding box center [166, 236] width 137 height 18
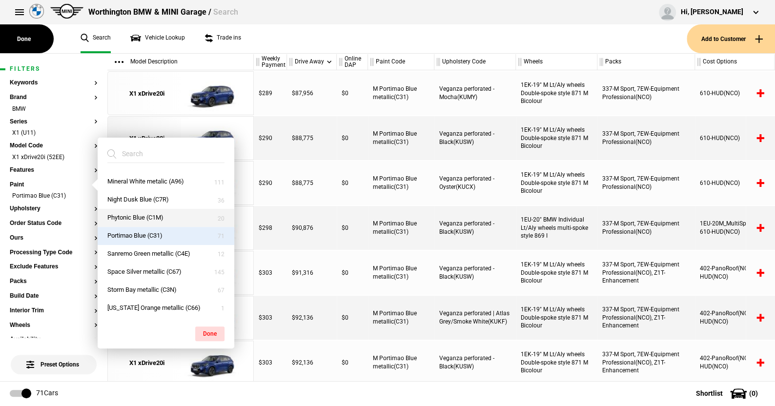
click at [141, 215] on button "Phytonic Blue (C1M)" at bounding box center [166, 218] width 137 height 18
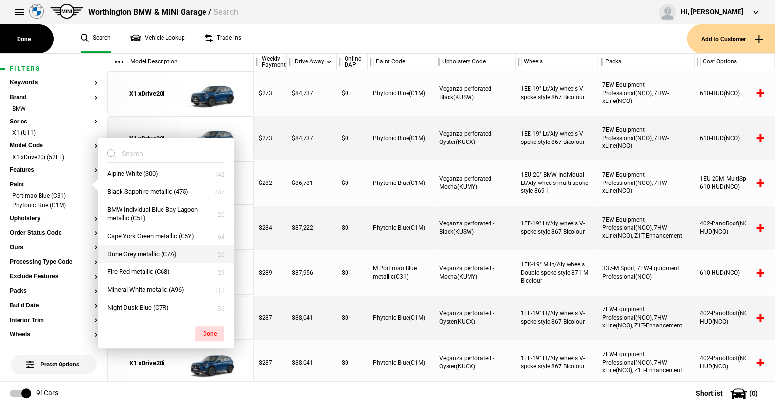
scroll to position [0, 0]
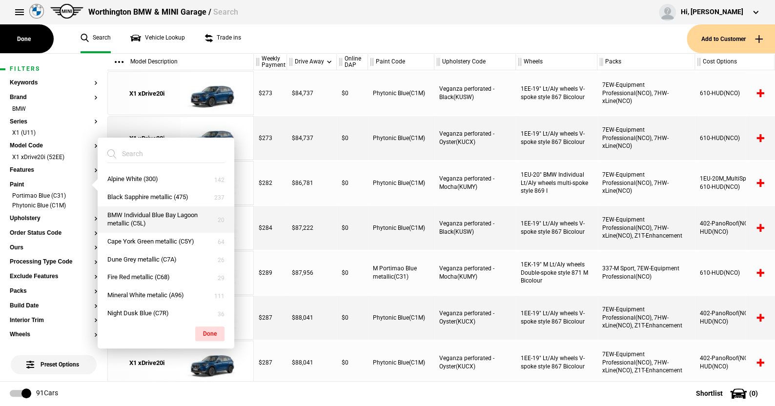
click at [156, 213] on button "BMW Individual Blue Bay Lagoon metallic (C5L)" at bounding box center [166, 219] width 137 height 26
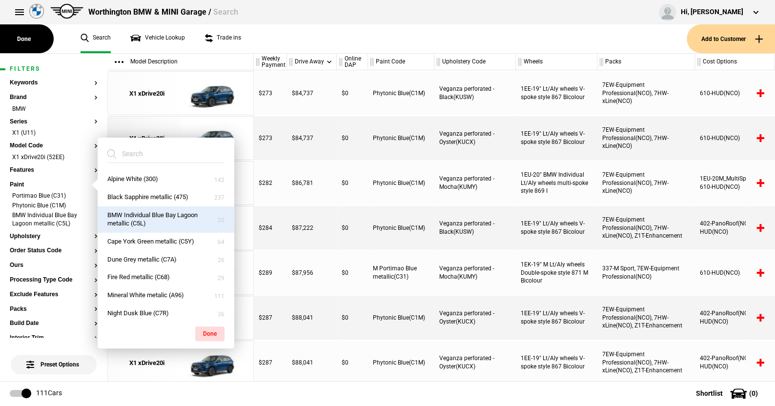
click at [210, 329] on button "Done" at bounding box center [209, 334] width 29 height 15
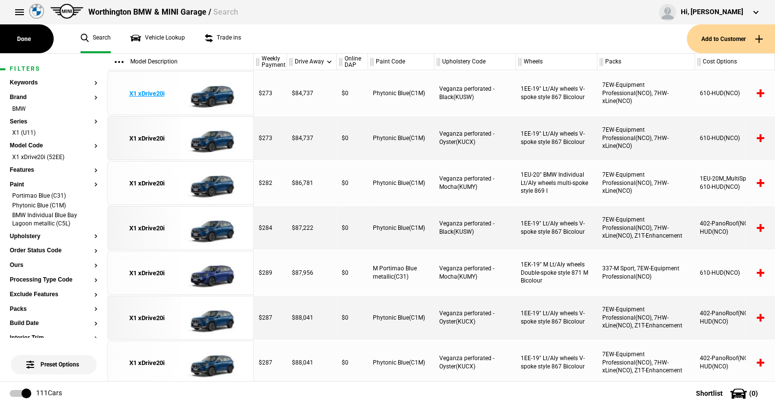
click at [218, 93] on img at bounding box center [215, 94] width 68 height 44
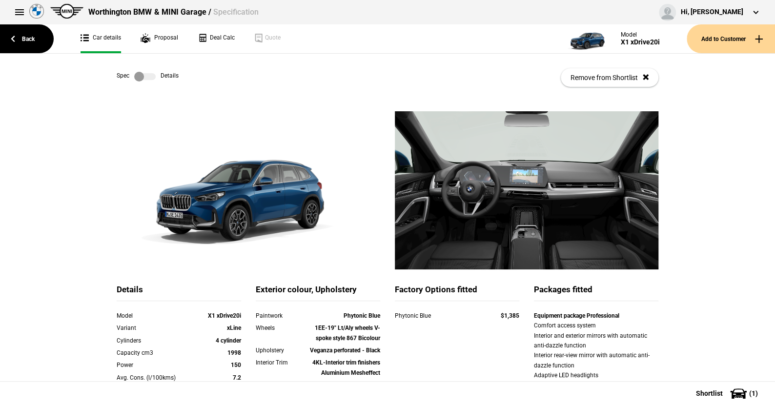
click at [146, 74] on label at bounding box center [144, 77] width 21 height 10
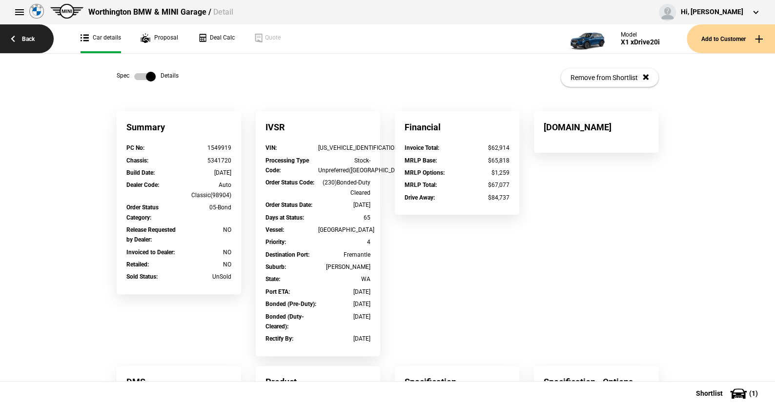
click at [31, 38] on link "Back" at bounding box center [27, 38] width 54 height 29
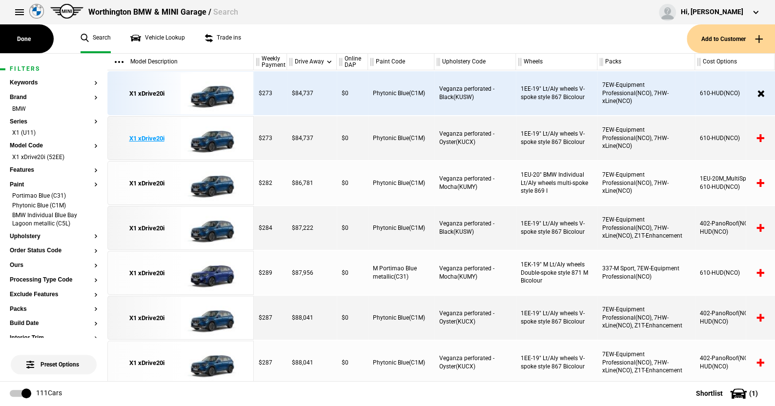
click at [210, 136] on img at bounding box center [215, 139] width 68 height 44
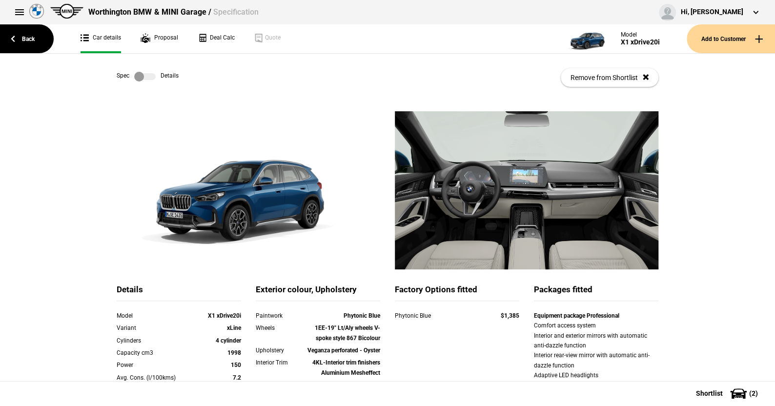
click at [148, 78] on label at bounding box center [144, 77] width 21 height 10
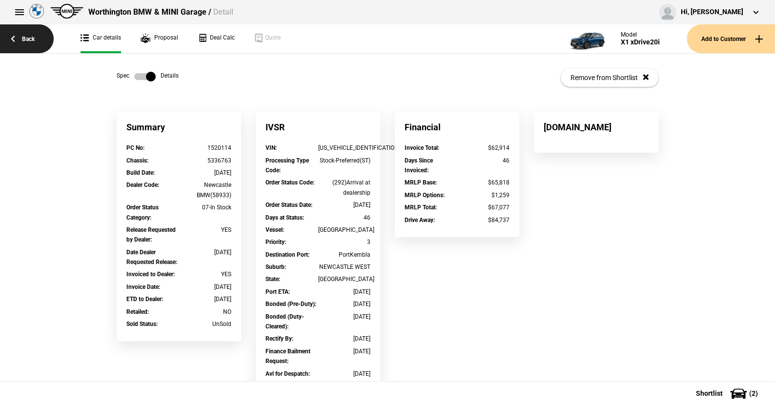
click at [32, 36] on link "Back" at bounding box center [27, 38] width 54 height 29
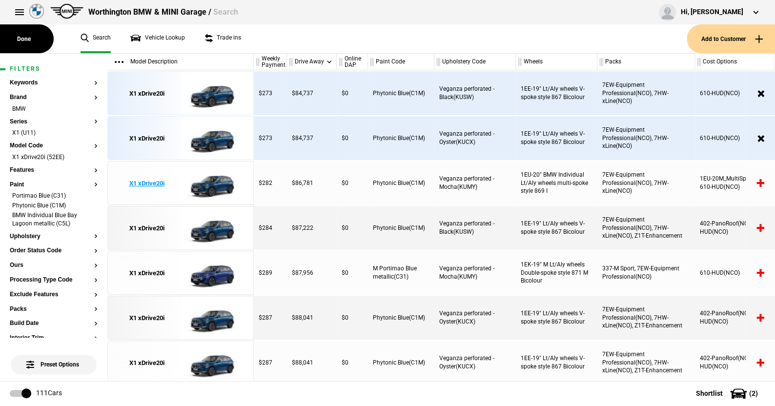
click at [212, 184] on img at bounding box center [215, 184] width 68 height 44
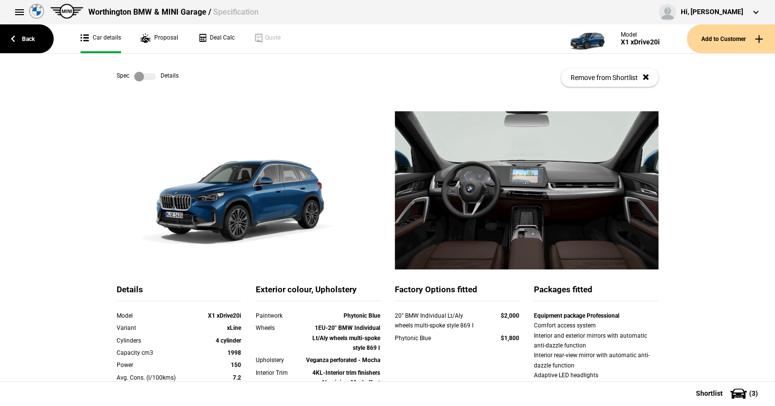
click at [146, 76] on label at bounding box center [144, 77] width 21 height 10
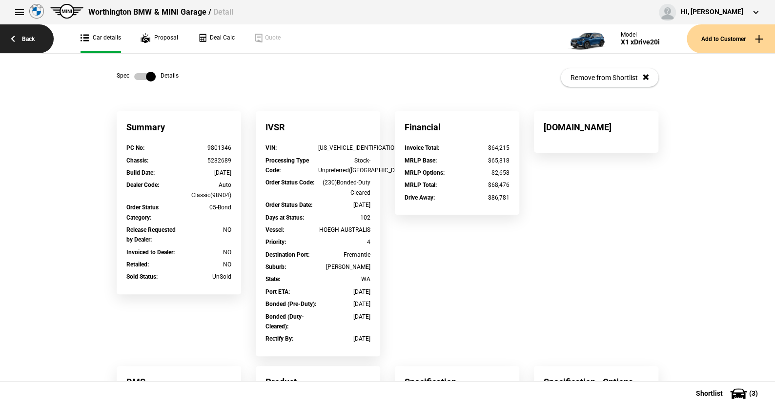
click at [28, 35] on link "Back" at bounding box center [27, 38] width 54 height 29
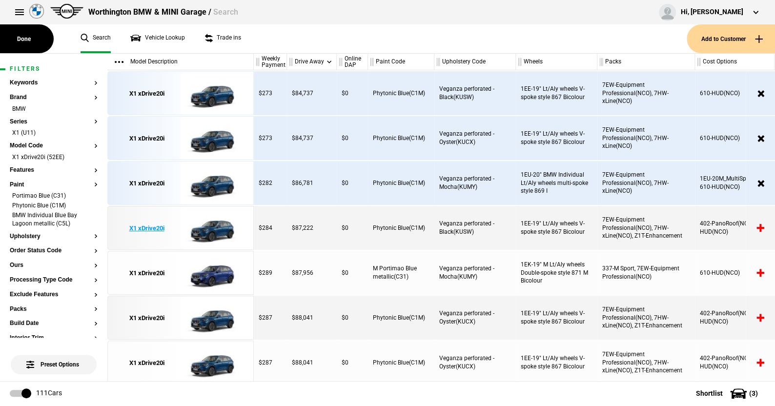
click at [215, 224] on img at bounding box center [215, 228] width 68 height 44
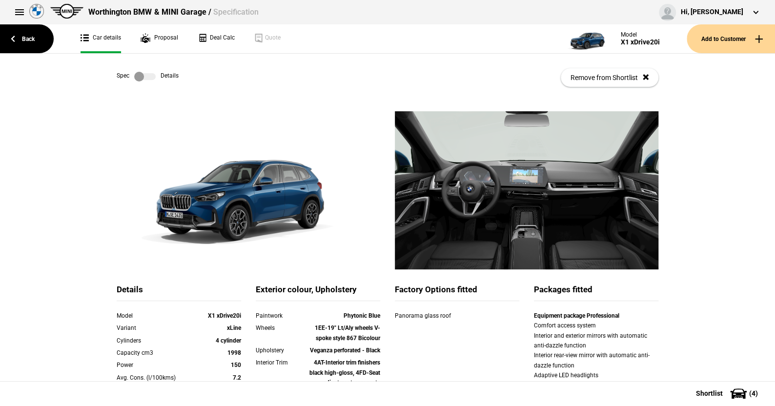
click at [147, 77] on label at bounding box center [144, 77] width 21 height 10
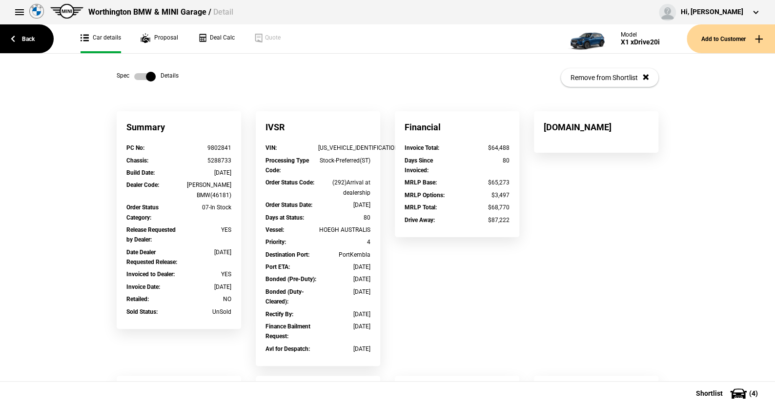
click at [135, 76] on label at bounding box center [144, 77] width 21 height 10
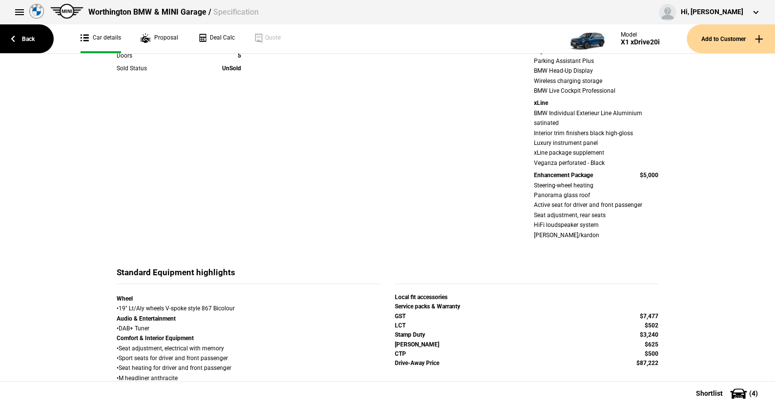
scroll to position [342, 0]
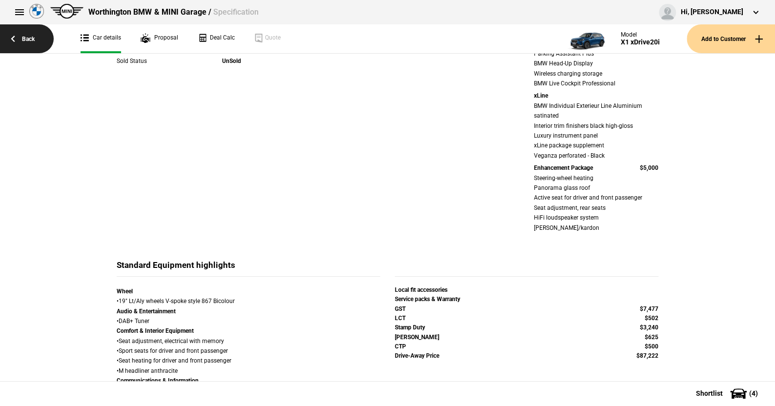
click at [24, 33] on link "Back" at bounding box center [27, 38] width 54 height 29
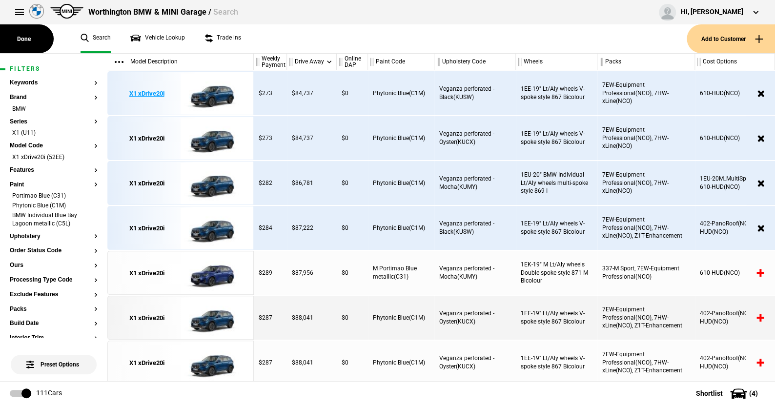
click at [213, 90] on img at bounding box center [215, 94] width 68 height 44
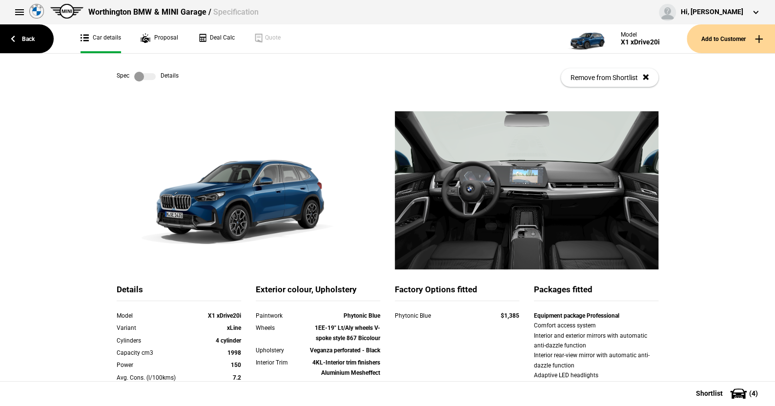
click at [148, 75] on label at bounding box center [144, 77] width 21 height 10
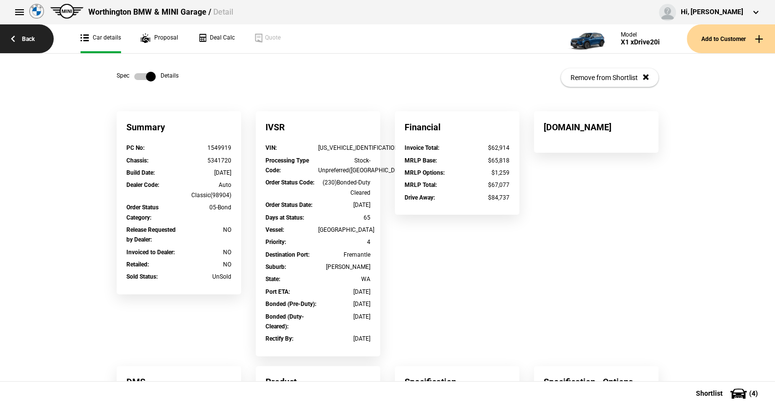
click at [28, 34] on link "Back" at bounding box center [27, 38] width 54 height 29
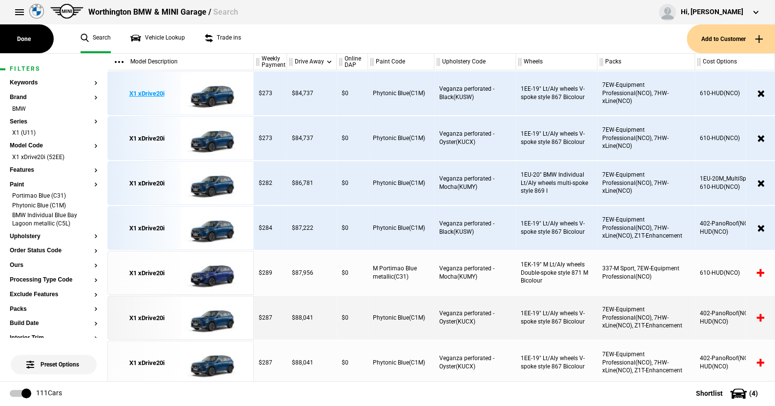
click at [213, 96] on img at bounding box center [215, 94] width 68 height 44
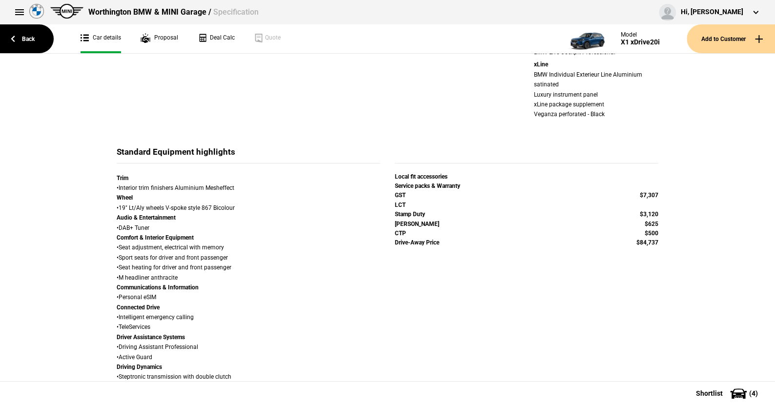
scroll to position [390, 0]
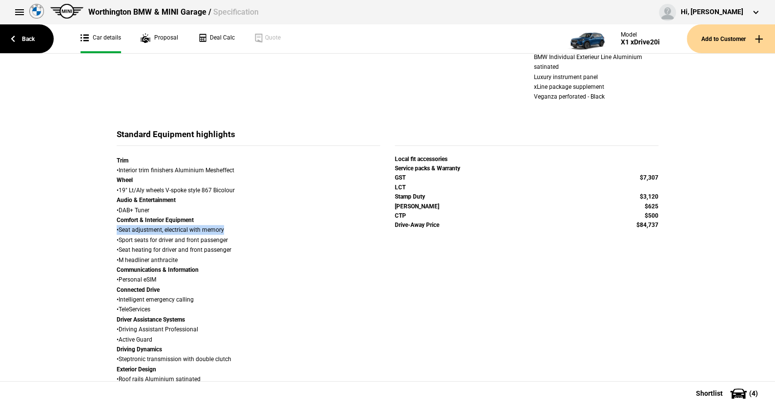
drag, startPoint x: 108, startPoint y: 227, endPoint x: 251, endPoint y: 232, distance: 142.6
click at [251, 232] on div "Trim • Interior trim finishers Aluminium Mesheffect Wheel • 19" Lt/Aly wheels V…" at bounding box center [248, 316] width 278 height 321
drag, startPoint x: 106, startPoint y: 246, endPoint x: 241, endPoint y: 246, distance: 134.7
click at [241, 246] on div "Trim • Interior trim finishers Aluminium Mesheffect Wheel • 19" Lt/Aly wheels V…" at bounding box center [248, 316] width 278 height 321
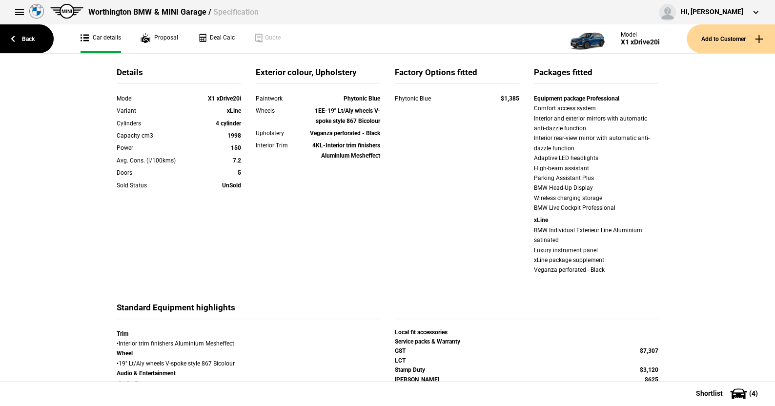
scroll to position [0, 0]
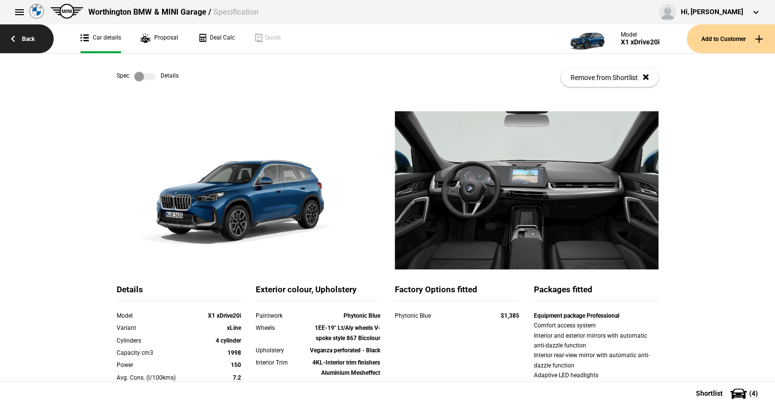
click at [25, 36] on link "Back" at bounding box center [27, 38] width 54 height 29
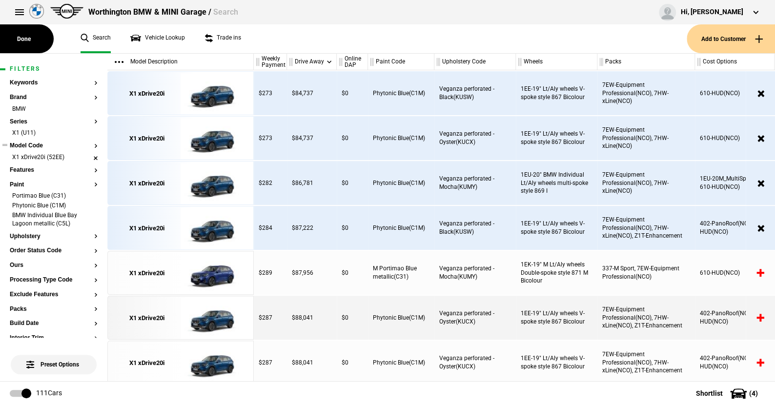
click at [87, 155] on li "X1 xDrive20i (52EE)" at bounding box center [54, 158] width 88 height 10
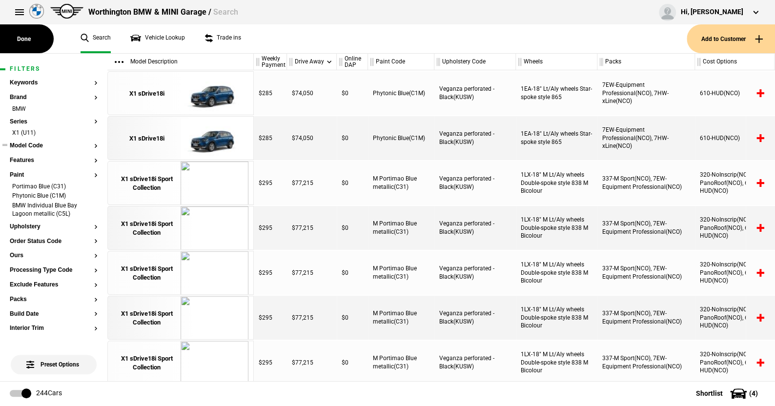
click at [36, 143] on button "Model Code" at bounding box center [54, 146] width 88 height 7
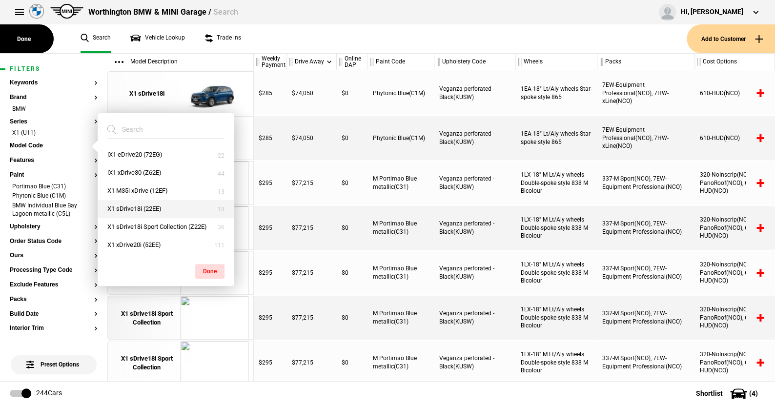
click at [134, 206] on button "X1 sDrive18i (22EE)" at bounding box center [166, 209] width 137 height 18
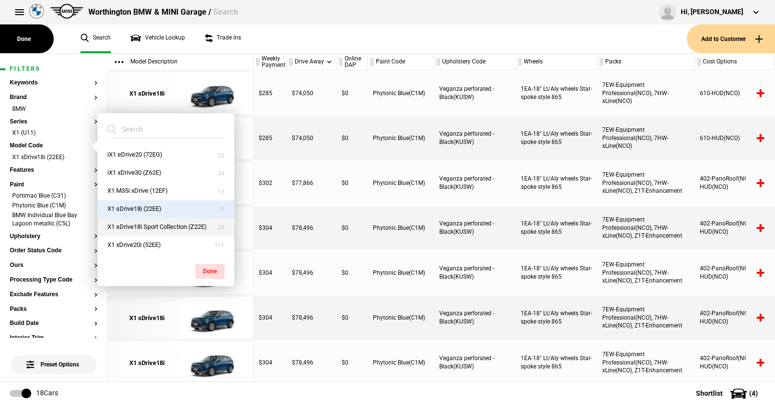
click at [136, 223] on button "X1 sDrive18i Sport Collection (Z22E)" at bounding box center [166, 227] width 137 height 18
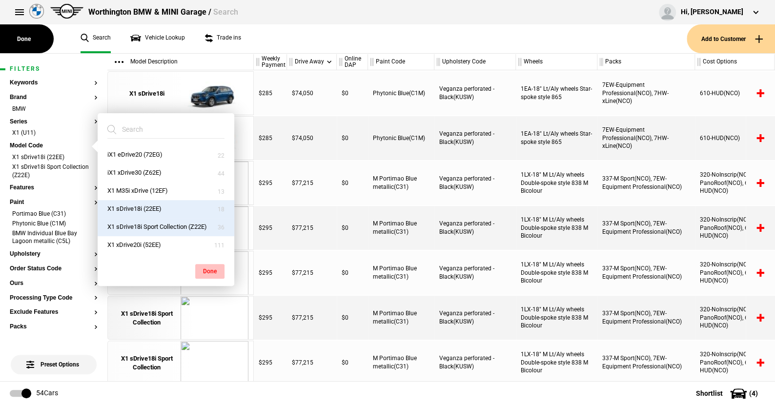
click at [210, 267] on button "Done" at bounding box center [209, 271] width 29 height 15
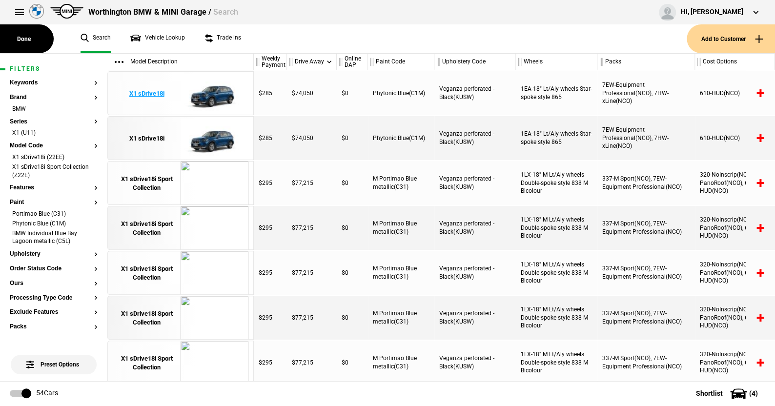
click at [210, 89] on img at bounding box center [215, 94] width 68 height 44
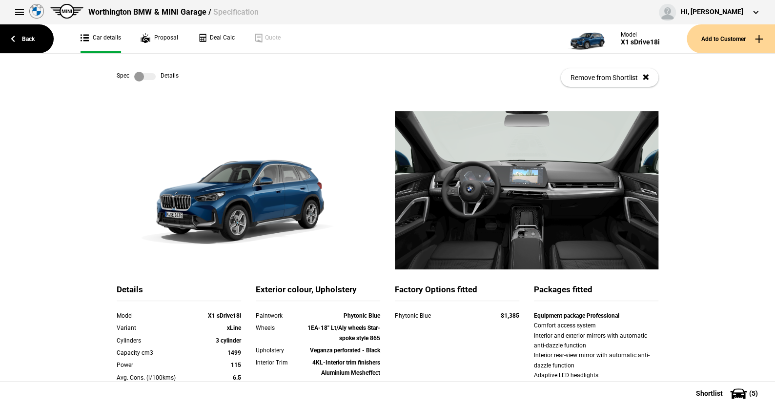
click at [150, 79] on label at bounding box center [144, 77] width 21 height 10
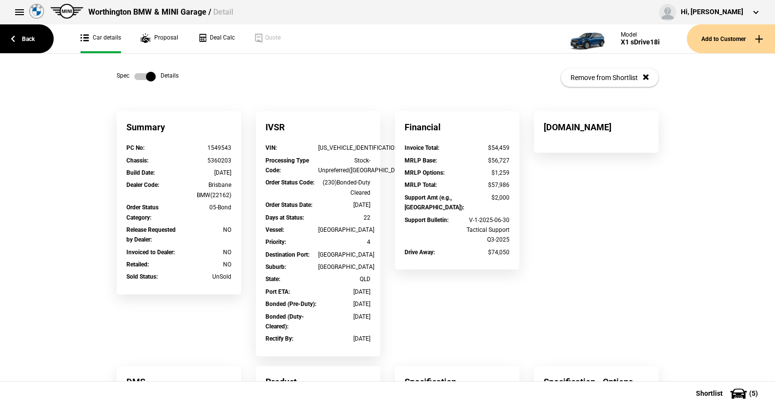
click at [137, 76] on label at bounding box center [144, 77] width 21 height 10
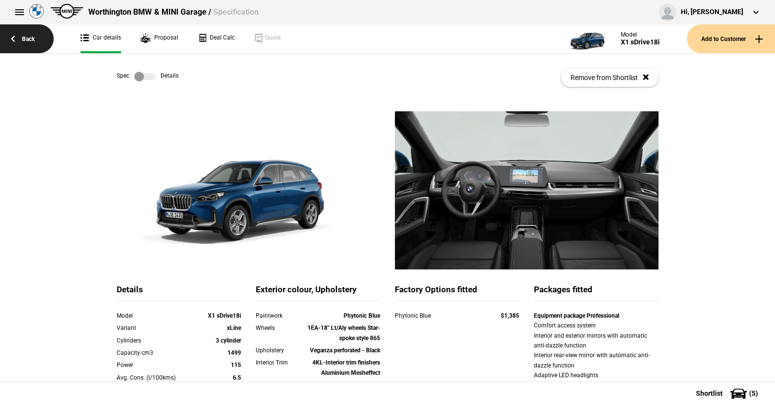
click at [30, 36] on link "Back" at bounding box center [27, 38] width 54 height 29
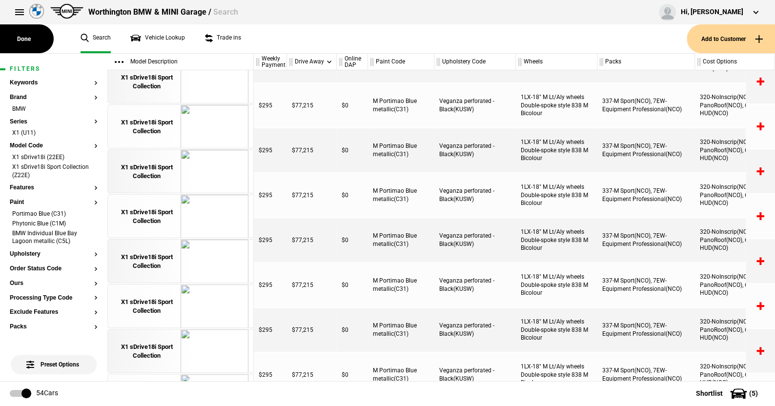
scroll to position [258, 0]
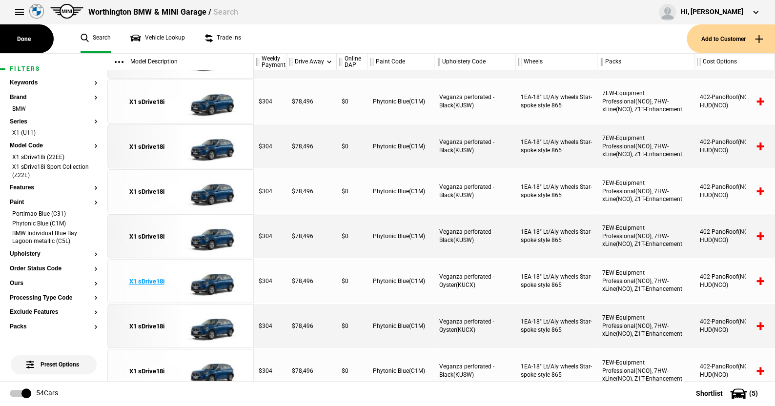
click at [225, 279] on img at bounding box center [215, 282] width 68 height 44
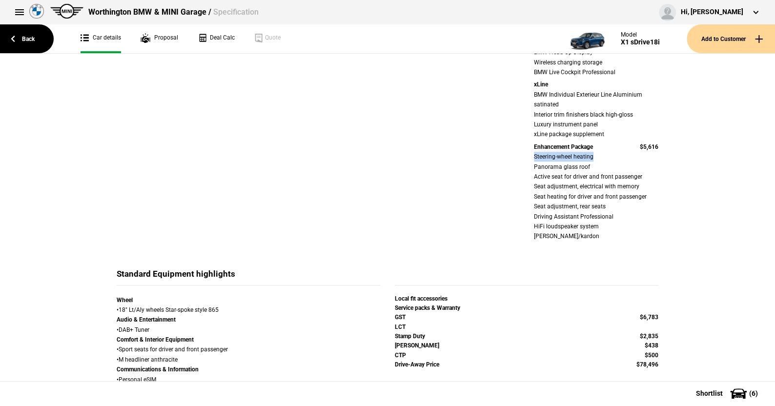
drag, startPoint x: 597, startPoint y: 157, endPoint x: 525, endPoint y: 158, distance: 72.2
click at [527, 158] on div "Equipment package Professional Comfort access system Interior and exterior mirr…" at bounding box center [596, 101] width 139 height 286
drag, startPoint x: 525, startPoint y: 224, endPoint x: 645, endPoint y: 226, distance: 120.1
click at [645, 226] on div "Equipment package Professional Comfort access system Interior and exterior mirr…" at bounding box center [596, 101] width 139 height 286
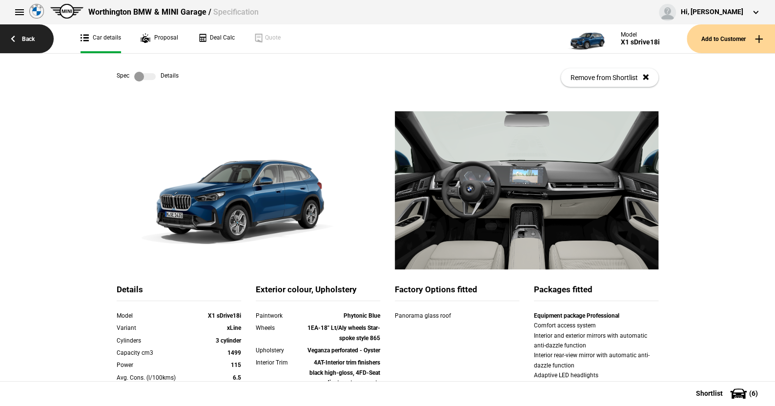
click at [25, 35] on link "Back" at bounding box center [27, 38] width 54 height 29
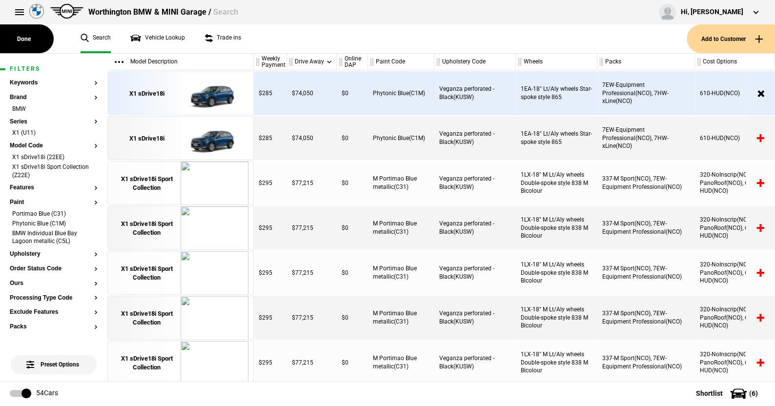
scroll to position [1788, 0]
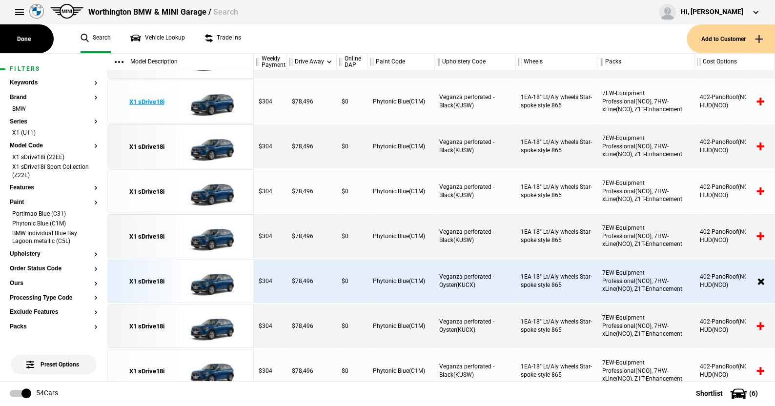
click at [210, 103] on img at bounding box center [215, 102] width 68 height 44
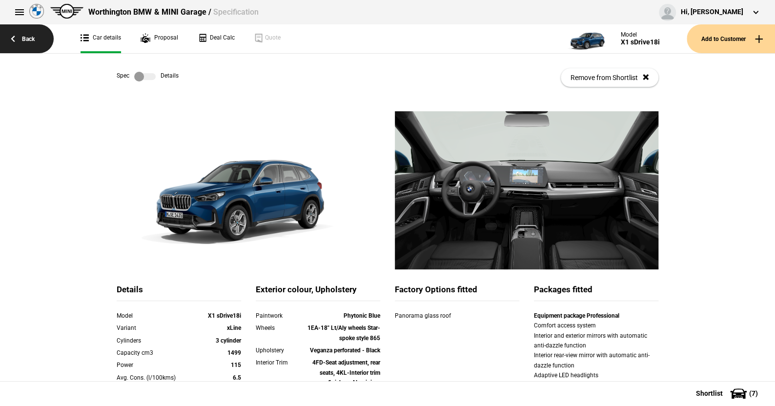
click at [28, 36] on link "Back" at bounding box center [27, 38] width 54 height 29
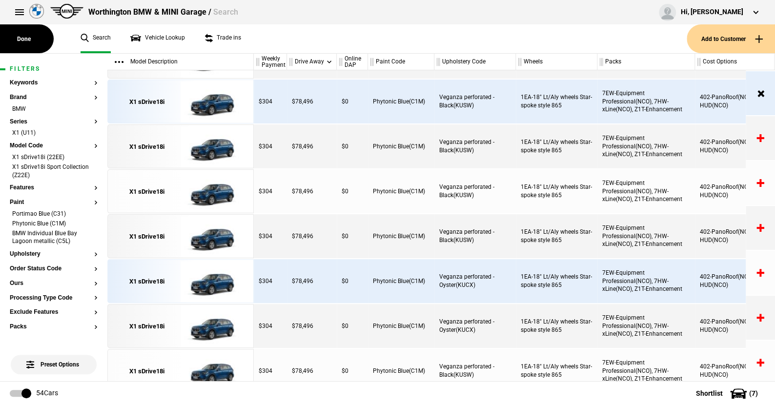
scroll to position [1788, 0]
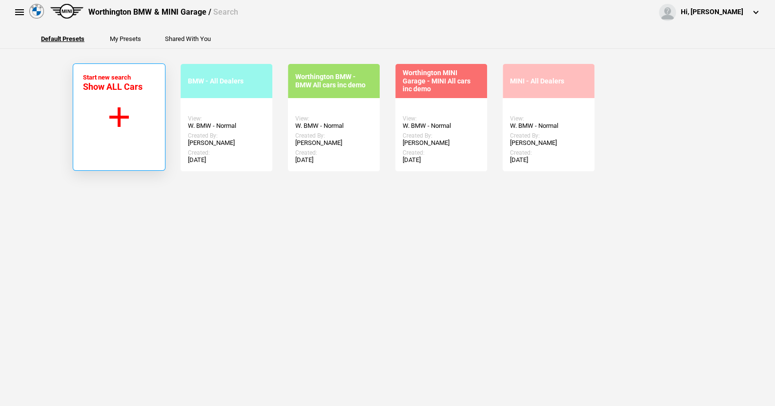
click at [117, 113] on button "Start new search Show ALL Cars" at bounding box center [119, 116] width 93 height 107
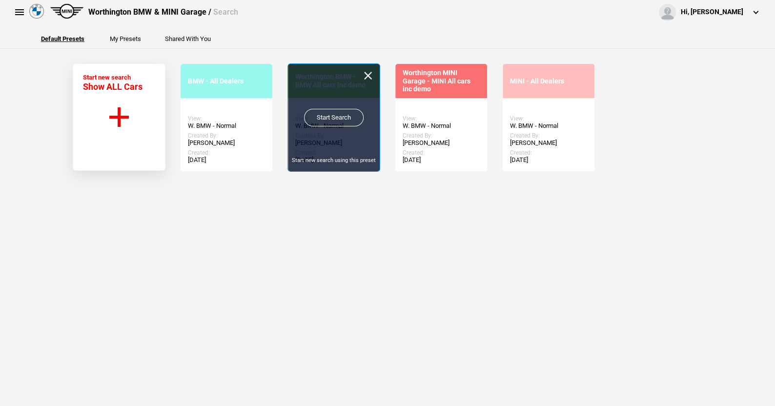
click at [323, 113] on link "Start Search" at bounding box center [334, 118] width 60 height 18
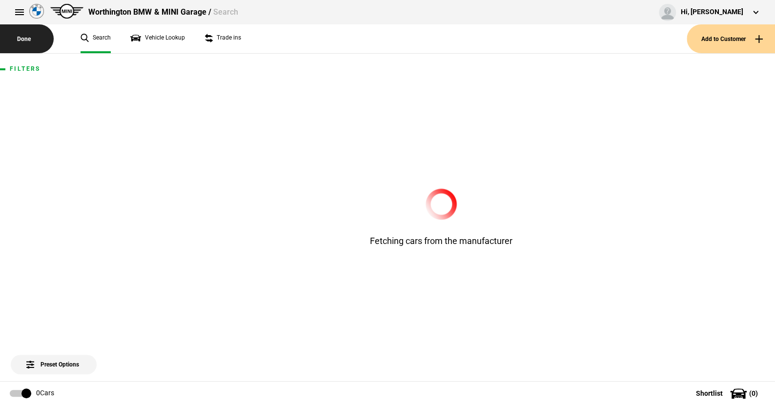
click at [16, 10] on button at bounding box center [20, 12] width 20 height 20
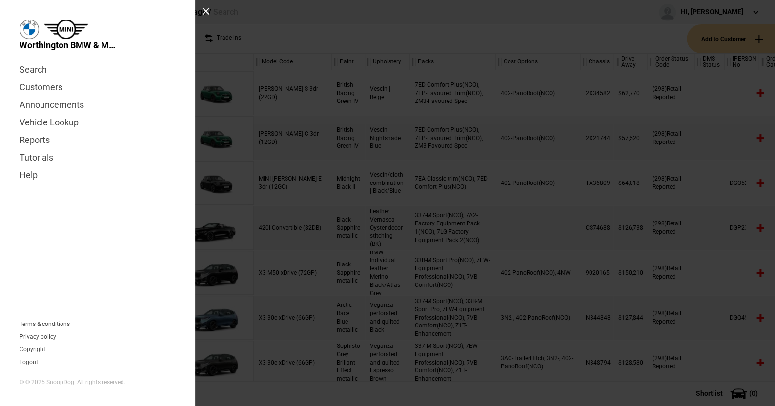
click at [20, 38] on button "Done" at bounding box center [27, 38] width 54 height 29
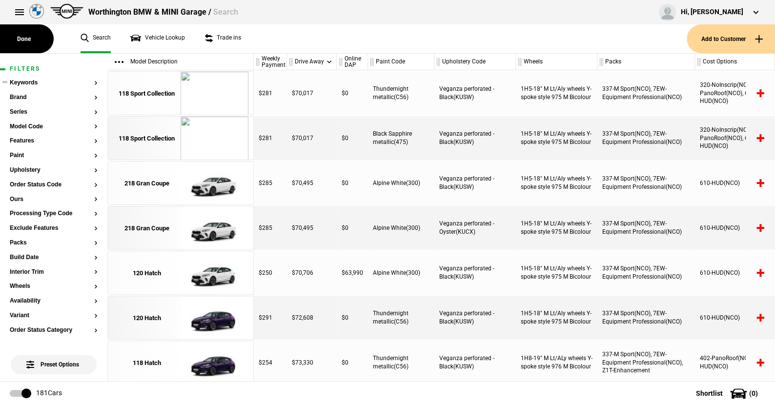
click at [22, 91] on ul at bounding box center [54, 92] width 88 height 4
click at [22, 95] on button "Brand" at bounding box center [54, 97] width 88 height 7
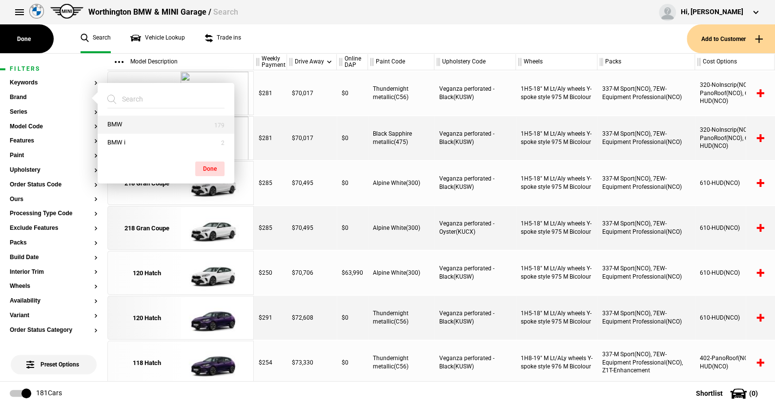
click at [124, 123] on button "BMW" at bounding box center [166, 125] width 137 height 18
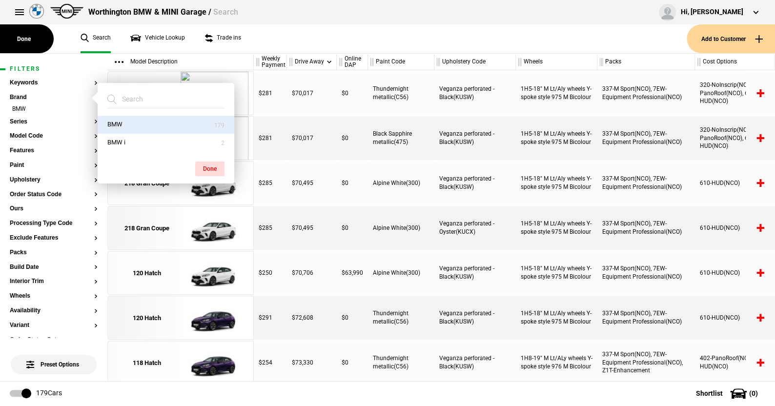
drag, startPoint x: 209, startPoint y: 165, endPoint x: 90, endPoint y: 139, distance: 121.5
click at [209, 165] on button "Done" at bounding box center [209, 169] width 29 height 15
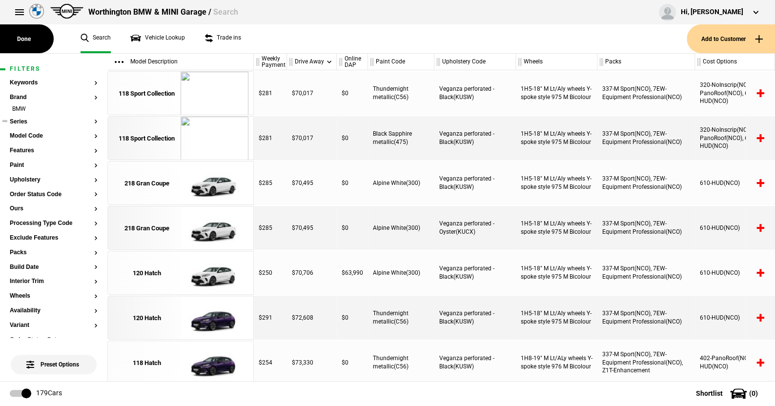
click at [21, 120] on button "Series" at bounding box center [54, 122] width 88 height 7
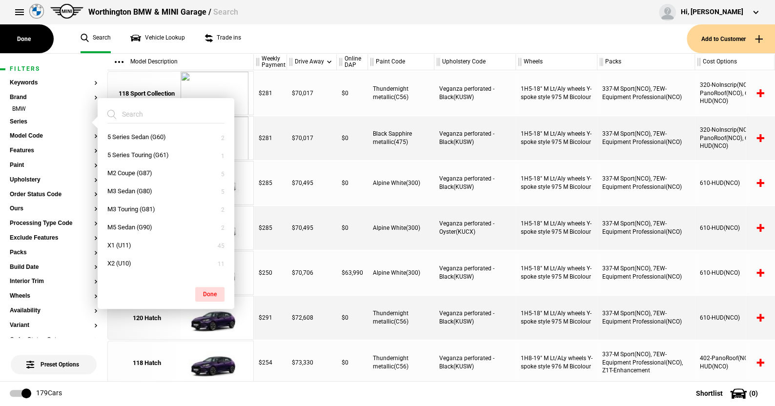
scroll to position [195, 0]
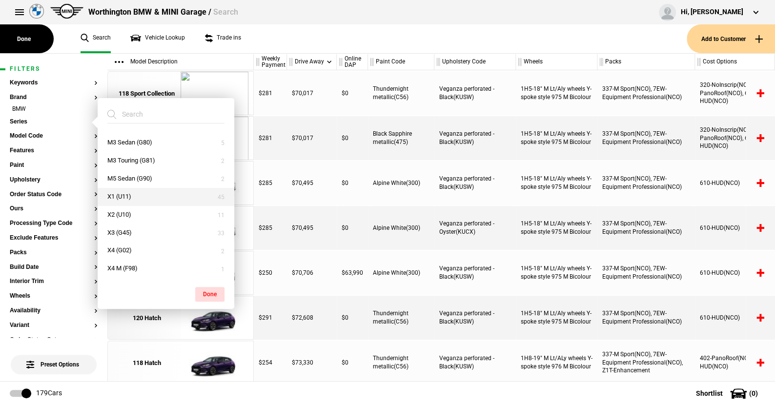
click at [117, 191] on button "X1 (U11)" at bounding box center [166, 197] width 137 height 18
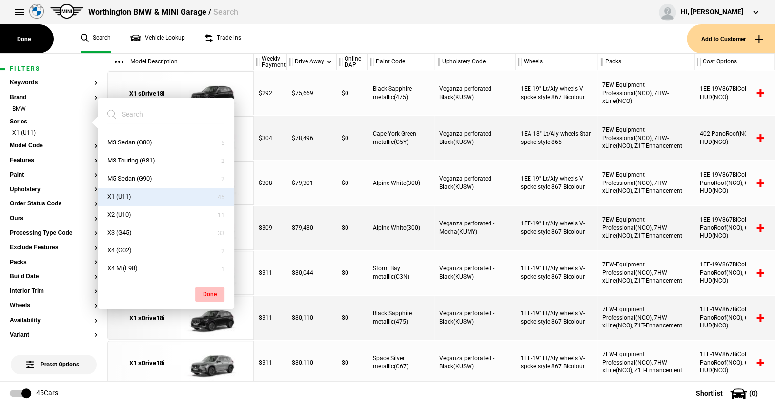
drag, startPoint x: 205, startPoint y: 291, endPoint x: 92, endPoint y: 211, distance: 138.7
click at [205, 290] on button "Done" at bounding box center [209, 294] width 29 height 15
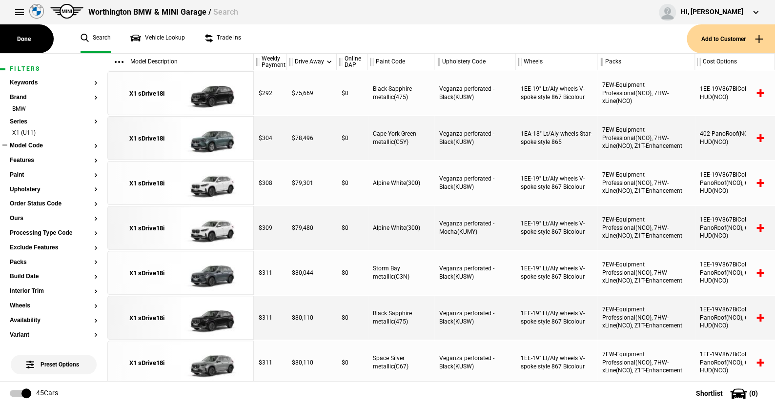
click at [32, 145] on button "Model Code" at bounding box center [54, 146] width 88 height 7
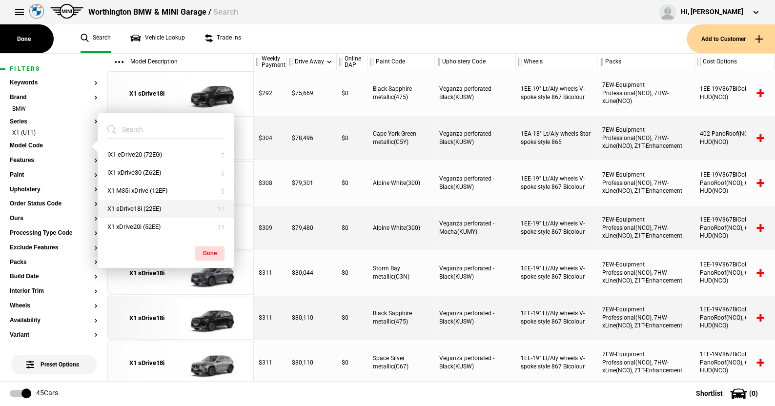
click at [131, 205] on button "X1 sDrive18i (22EE)" at bounding box center [166, 209] width 137 height 18
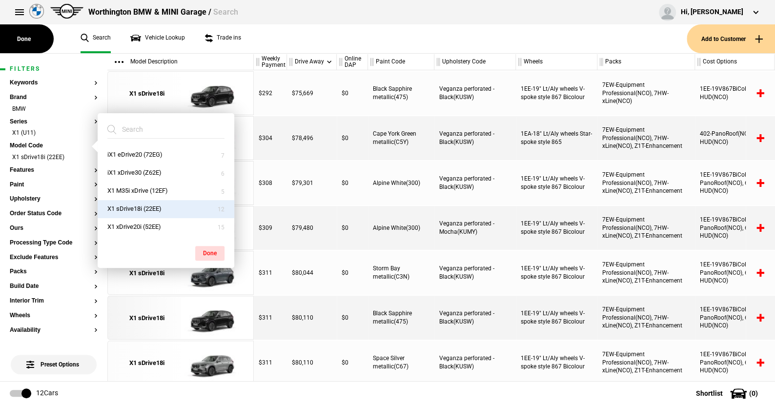
drag, startPoint x: 205, startPoint y: 247, endPoint x: 105, endPoint y: 191, distance: 114.3
click at [204, 247] on button "Done" at bounding box center [209, 253] width 29 height 15
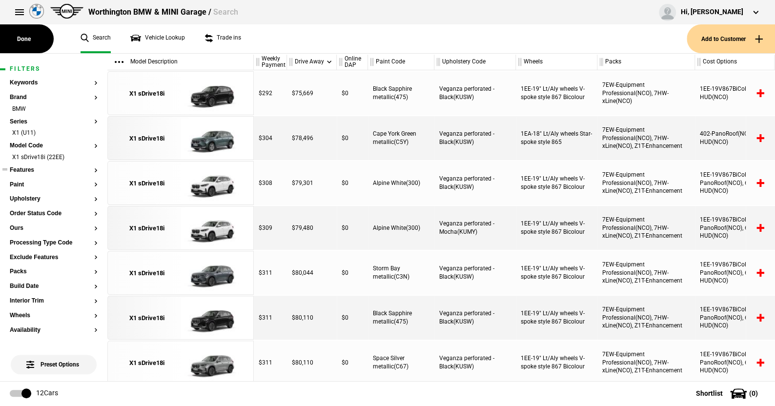
click at [31, 167] on button "Features" at bounding box center [54, 170] width 88 height 7
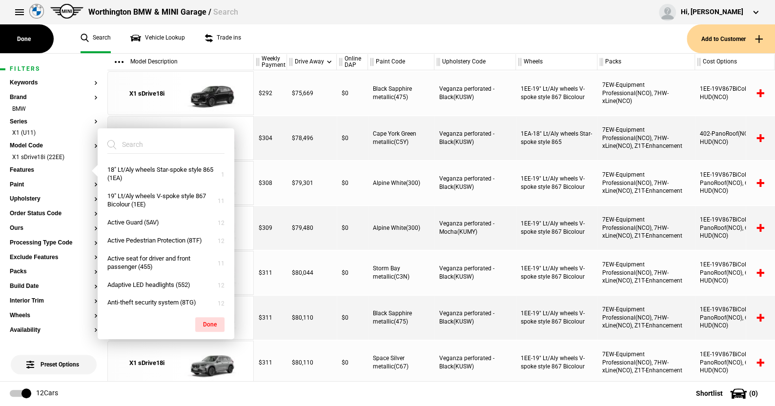
click at [265, 39] on ul "Search Vehicle Lookup Trade ins" at bounding box center [379, 38] width 616 height 29
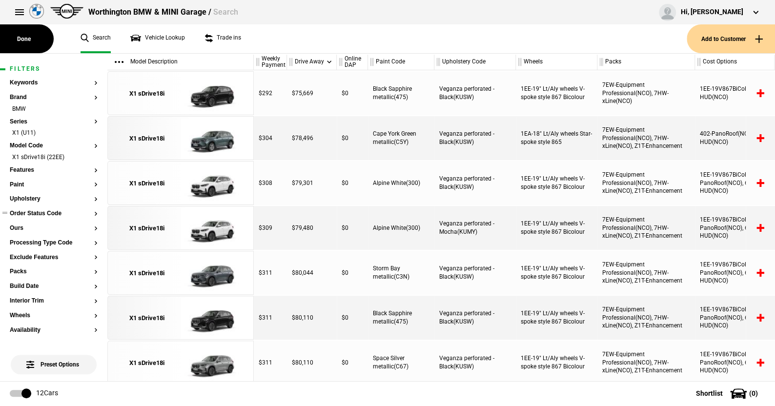
click at [35, 213] on button "Order Status Code" at bounding box center [54, 213] width 88 height 7
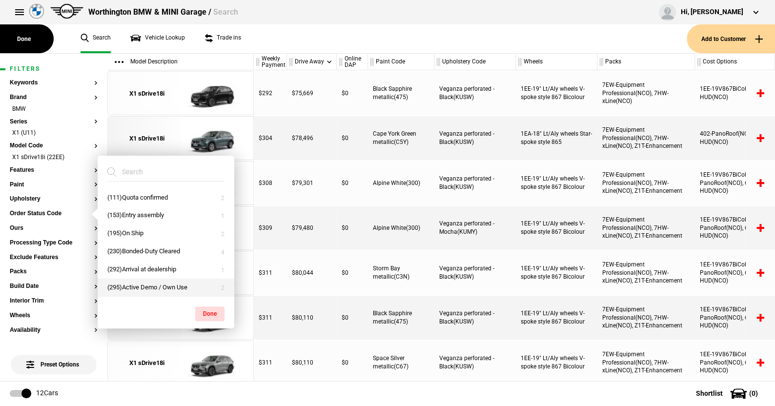
click at [126, 286] on button "(295)Active Demo / Own Use" at bounding box center [166, 288] width 137 height 18
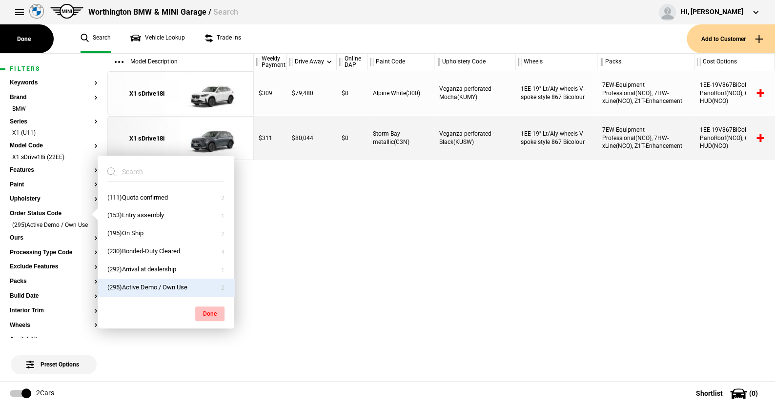
click at [203, 310] on button "Done" at bounding box center [209, 314] width 29 height 15
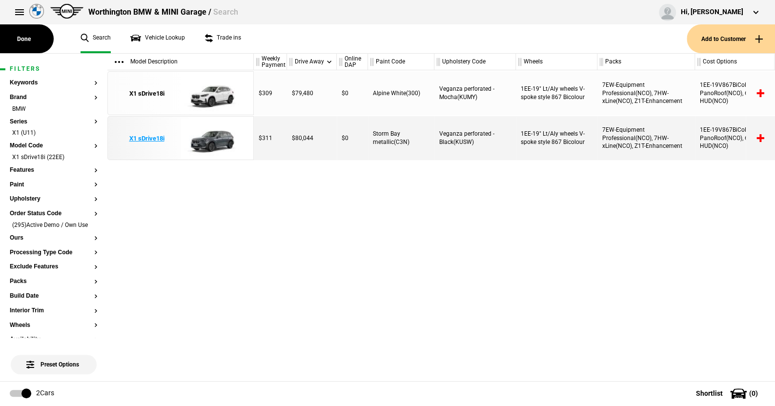
click at [217, 139] on img at bounding box center [215, 139] width 68 height 44
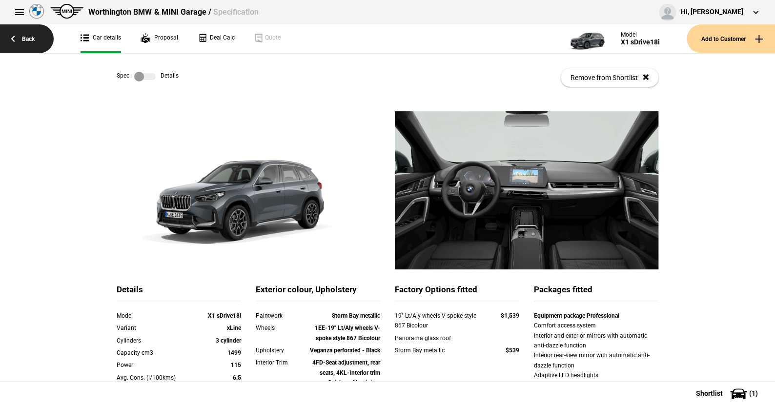
click at [25, 36] on link "Back" at bounding box center [27, 38] width 54 height 29
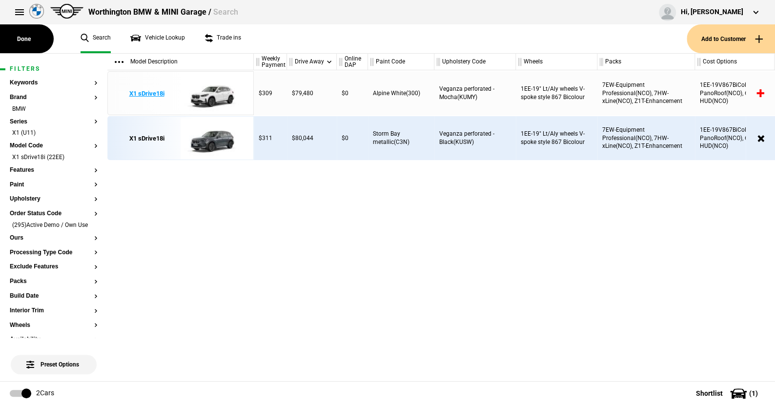
click at [213, 95] on img at bounding box center [215, 94] width 68 height 44
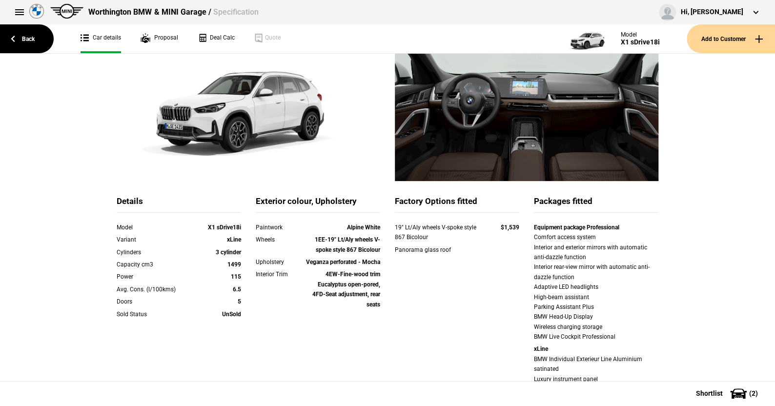
scroll to position [98, 0]
